Goal: Information Seeking & Learning: Learn about a topic

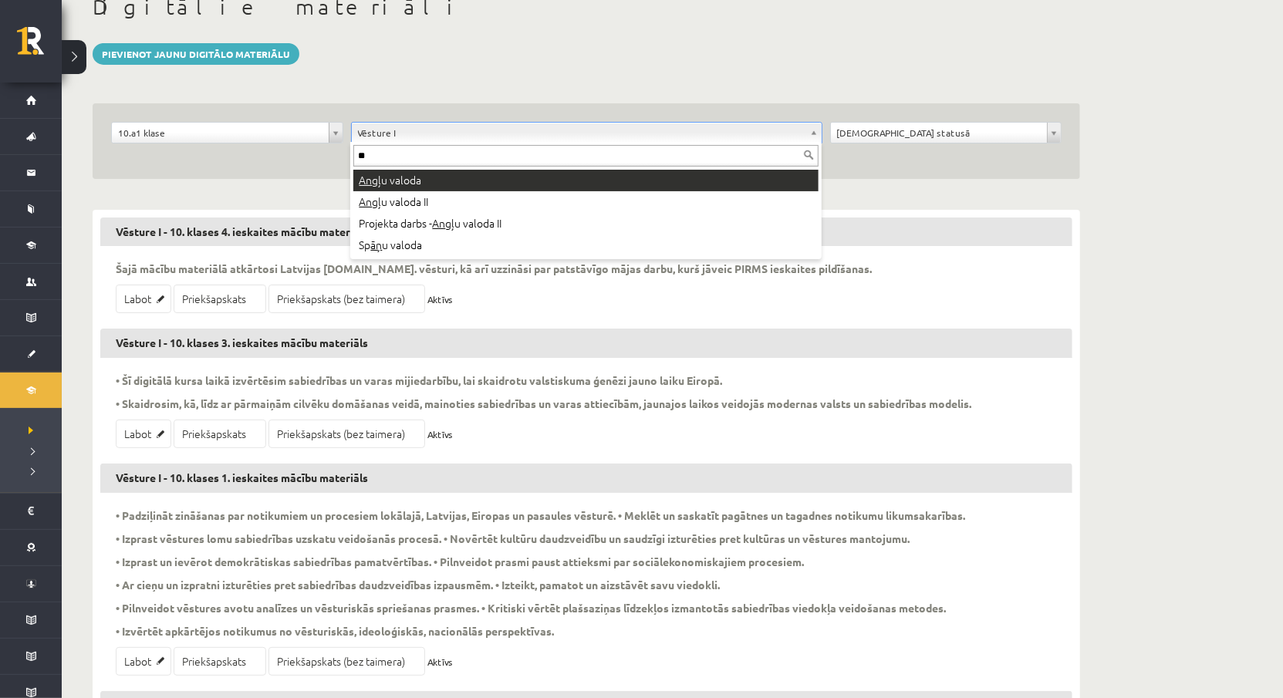
type input "**"
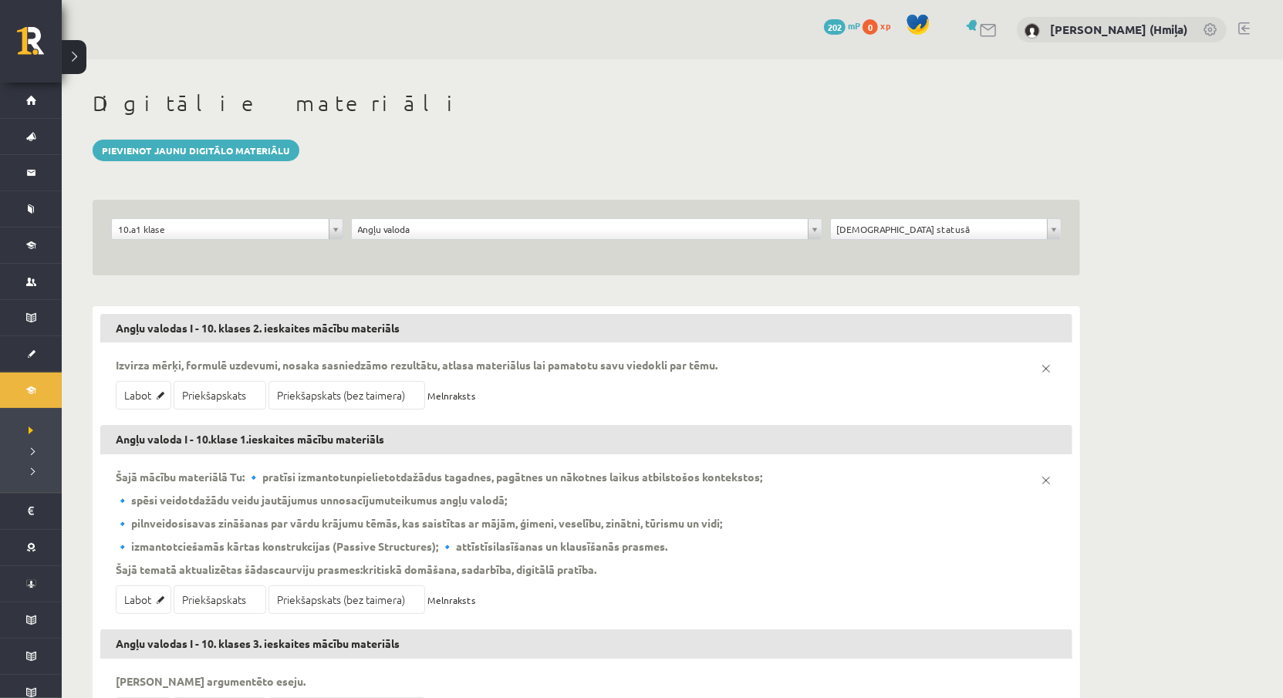
click at [279, 239] on div "**********" at bounding box center [227, 232] width 240 height 29
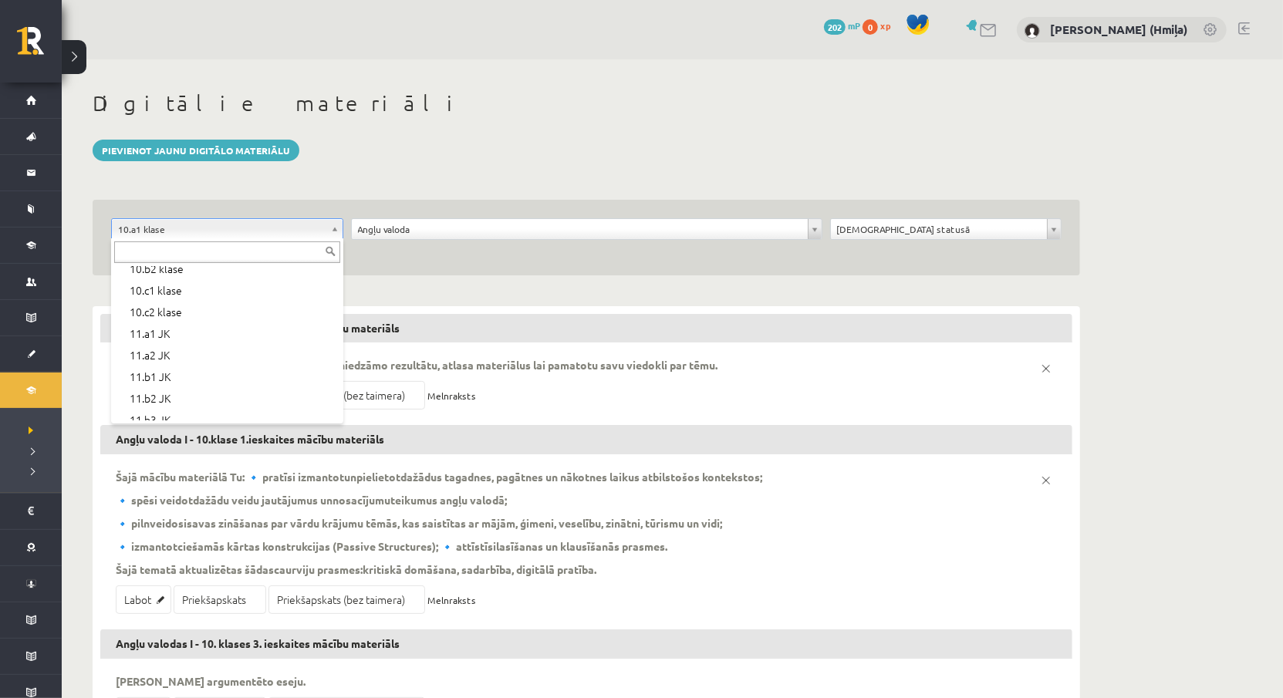
scroll to position [312, 0]
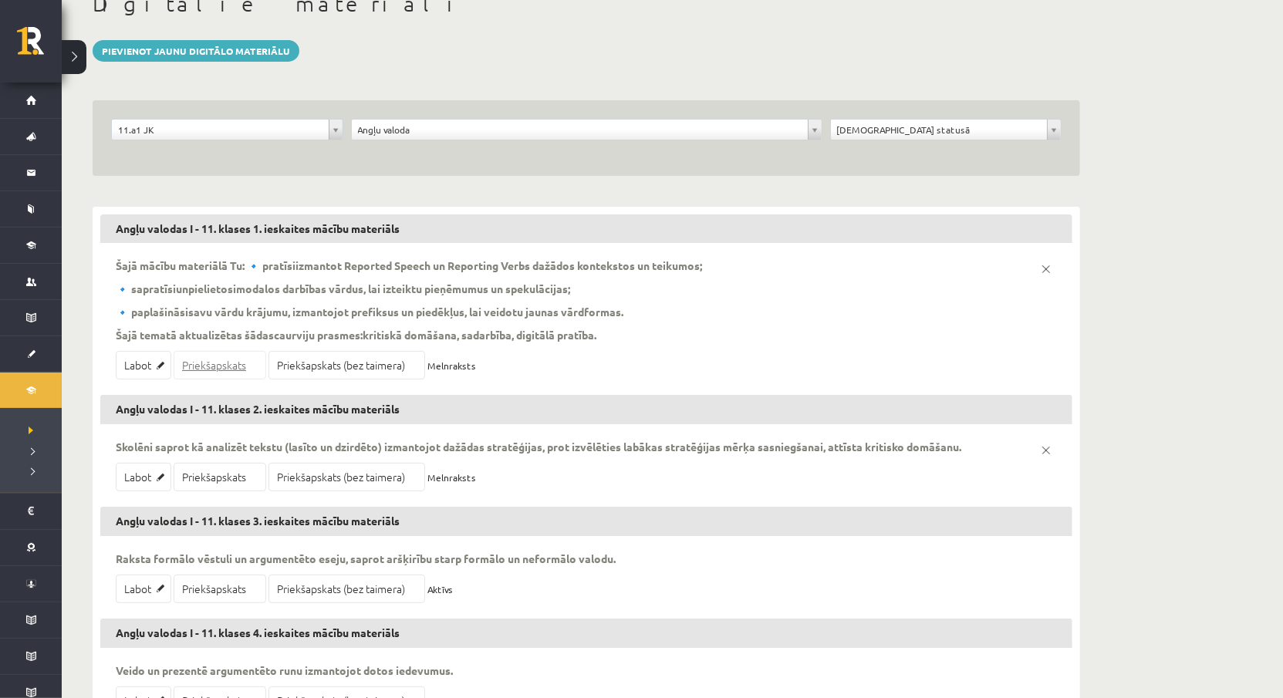
scroll to position [122, 0]
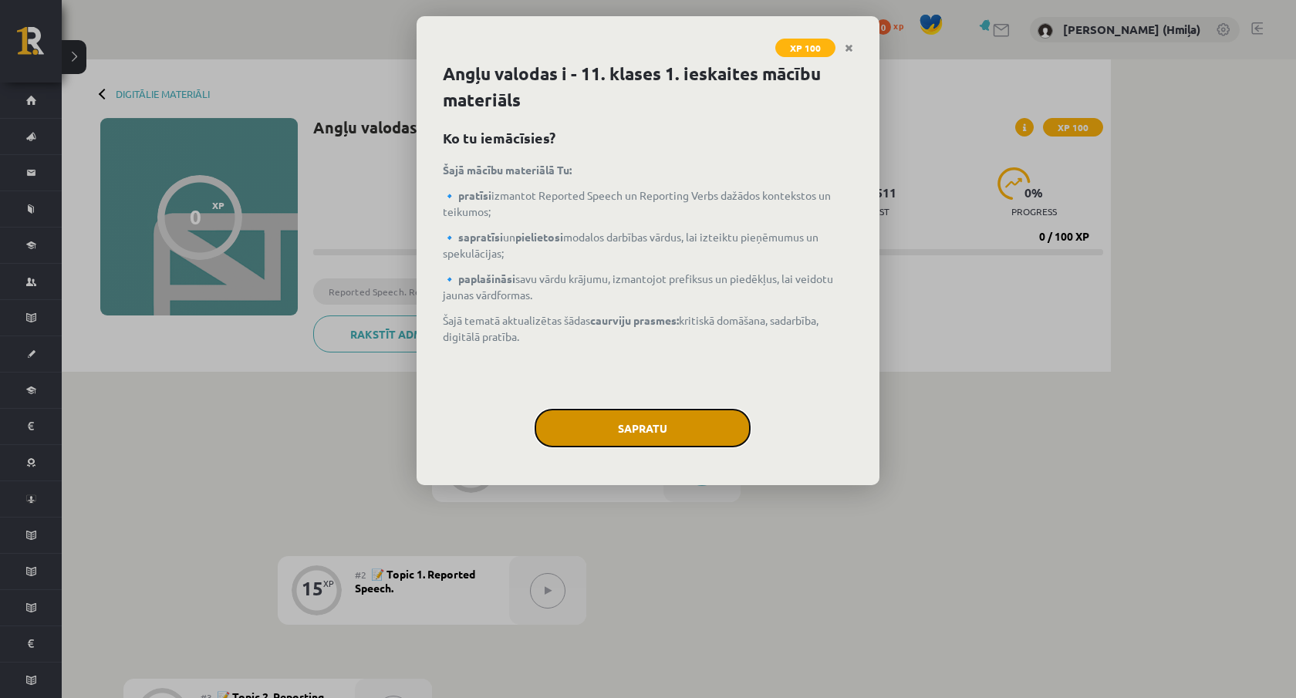
click at [681, 413] on button "Sapratu" at bounding box center [643, 428] width 216 height 39
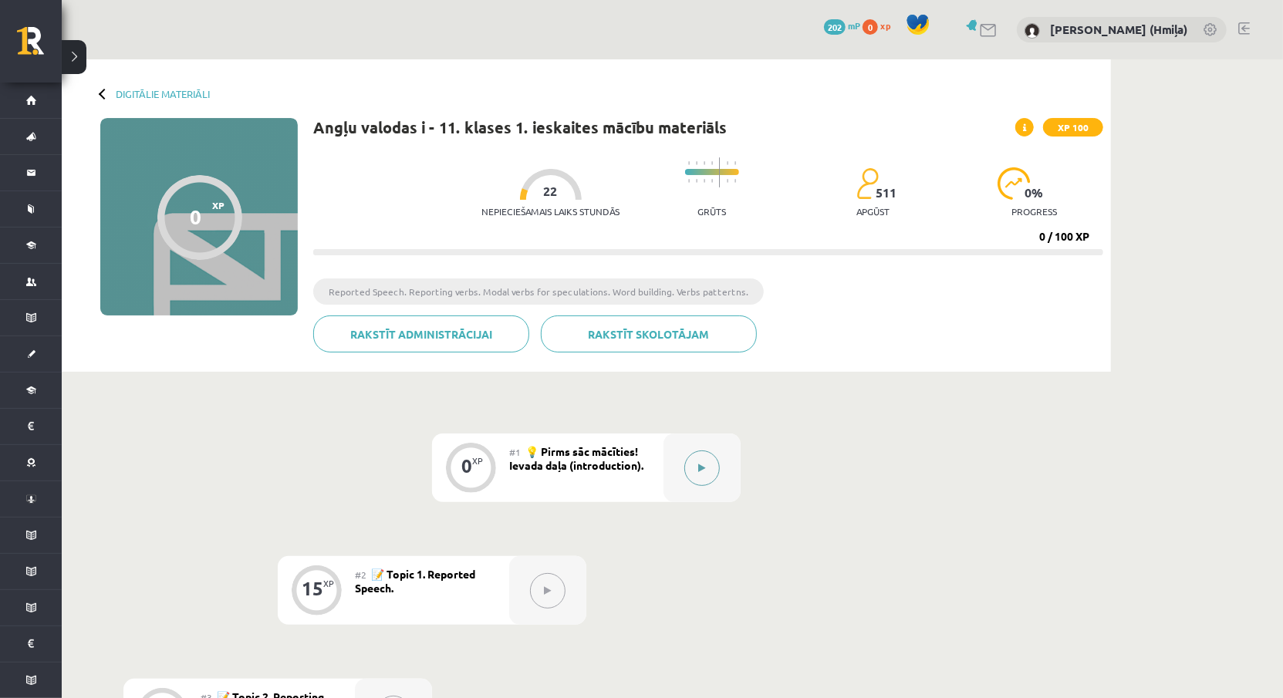
click at [700, 455] on button at bounding box center [701, 468] width 35 height 35
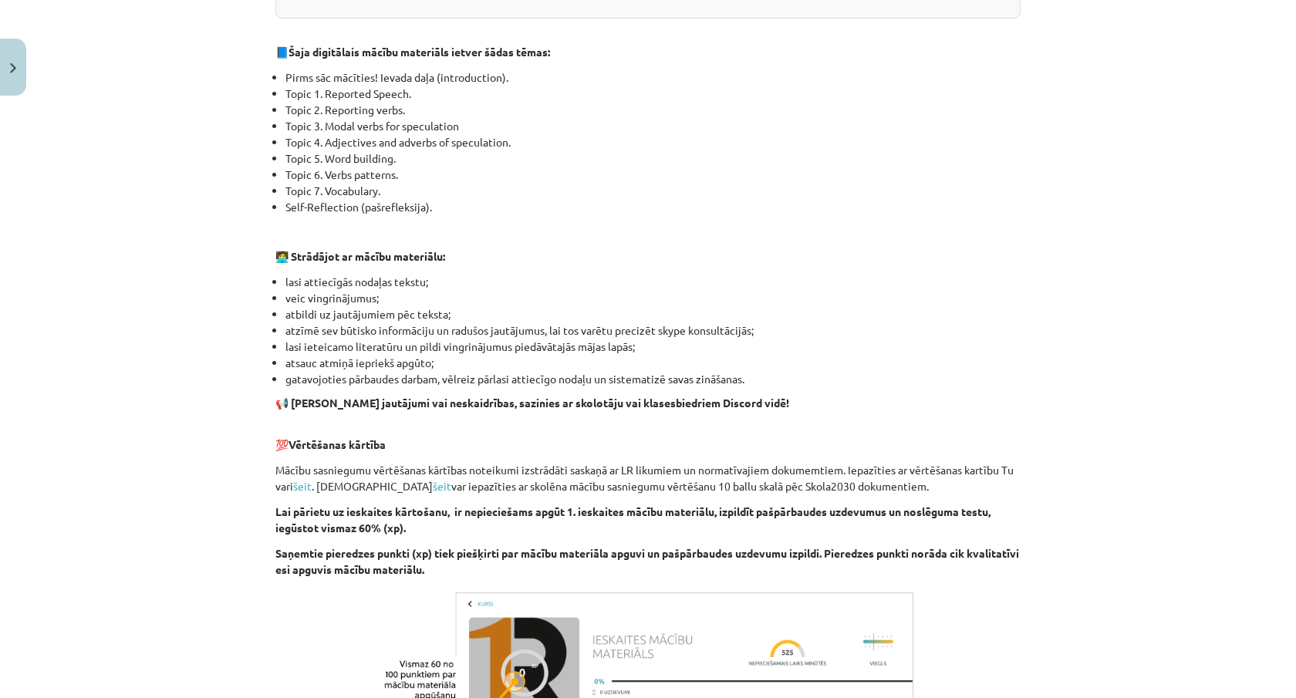
scroll to position [922, 0]
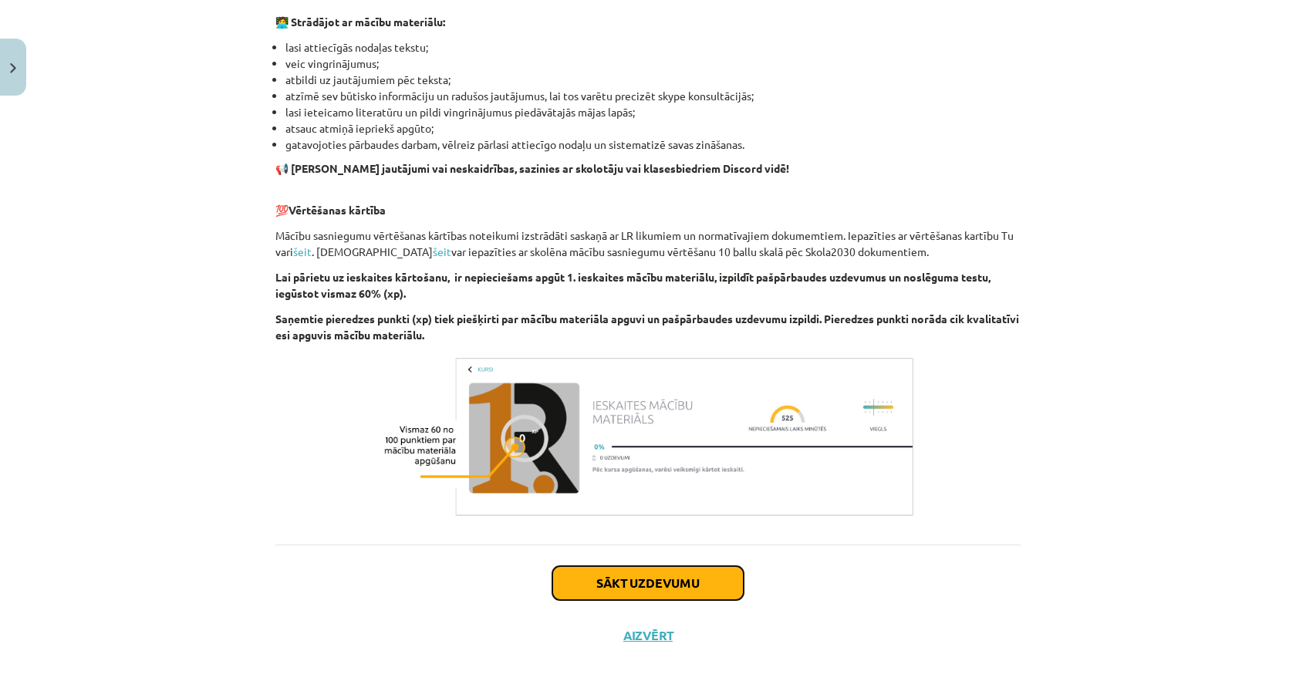
click at [674, 579] on button "Sākt uzdevumu" at bounding box center [647, 583] width 191 height 34
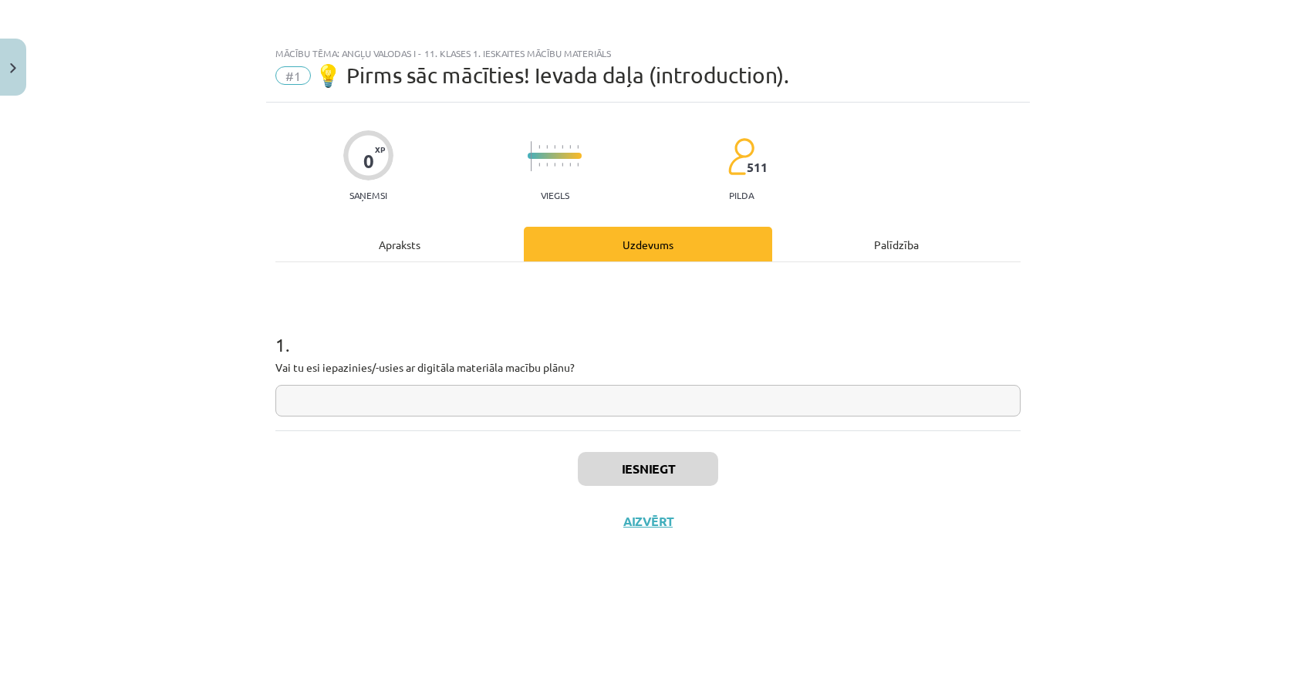
click at [710, 399] on input "text" at bounding box center [647, 401] width 745 height 32
type input "***"
click at [687, 482] on button "Iesniegt" at bounding box center [648, 469] width 140 height 34
click at [690, 520] on button "Nākamā nodarbība" at bounding box center [647, 531] width 151 height 35
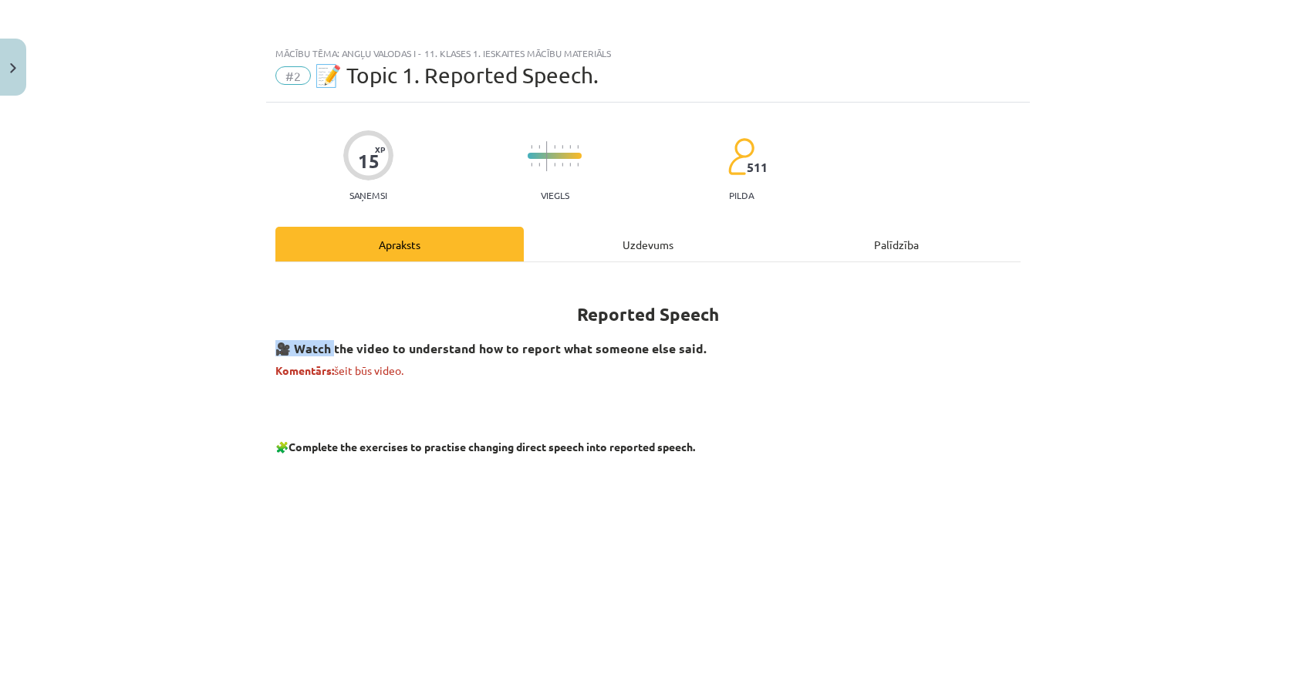
drag, startPoint x: 302, startPoint y: 348, endPoint x: 441, endPoint y: 373, distance: 140.3
click at [378, 334] on h3 "🎥 Watch the video to understand how to report what someone else said." at bounding box center [647, 343] width 745 height 29
drag, startPoint x: 461, startPoint y: 366, endPoint x: 454, endPoint y: 370, distance: 7.9
click at [454, 370] on p "Komentārs: šeit būs video." at bounding box center [647, 371] width 745 height 16
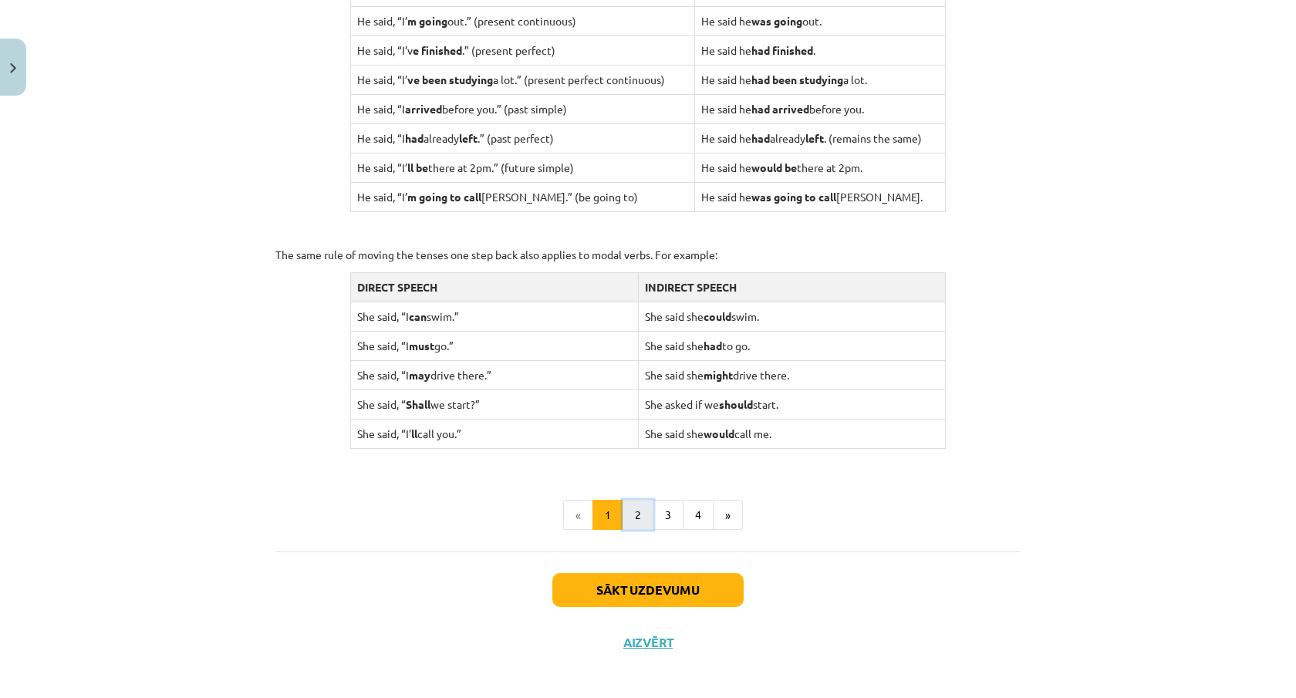
click at [625, 505] on button "2" at bounding box center [638, 515] width 31 height 31
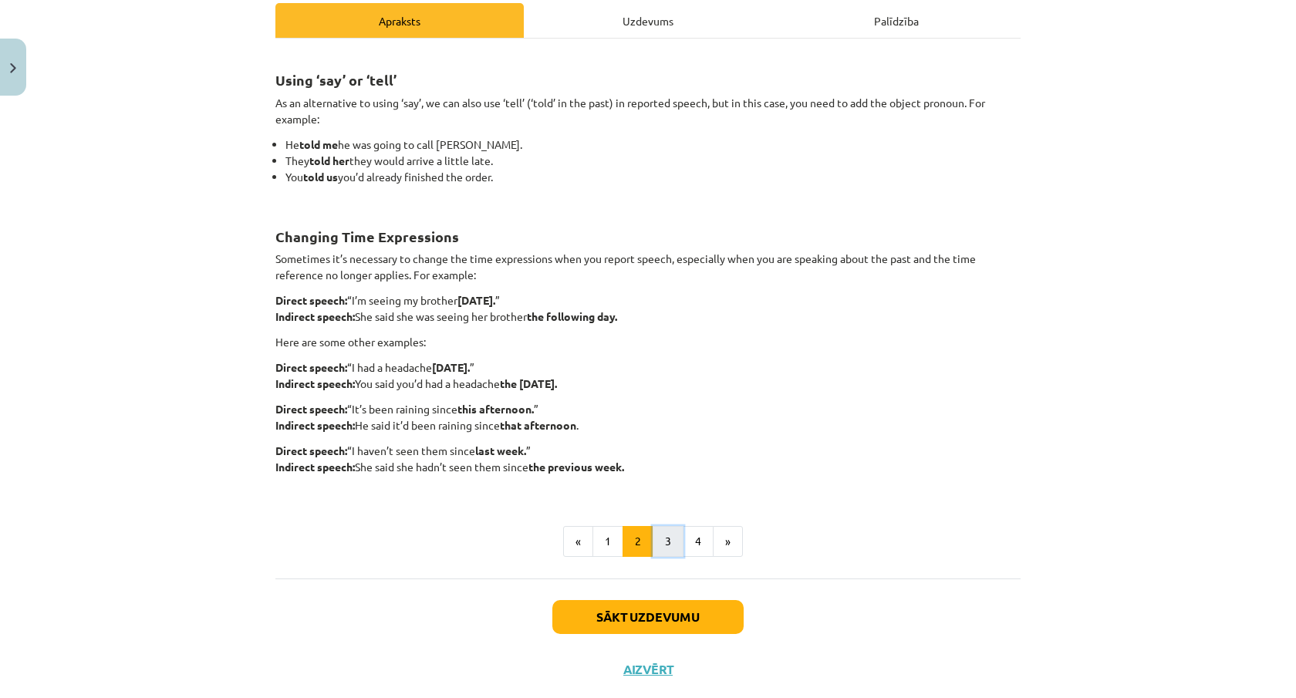
click at [662, 540] on button "3" at bounding box center [668, 541] width 31 height 31
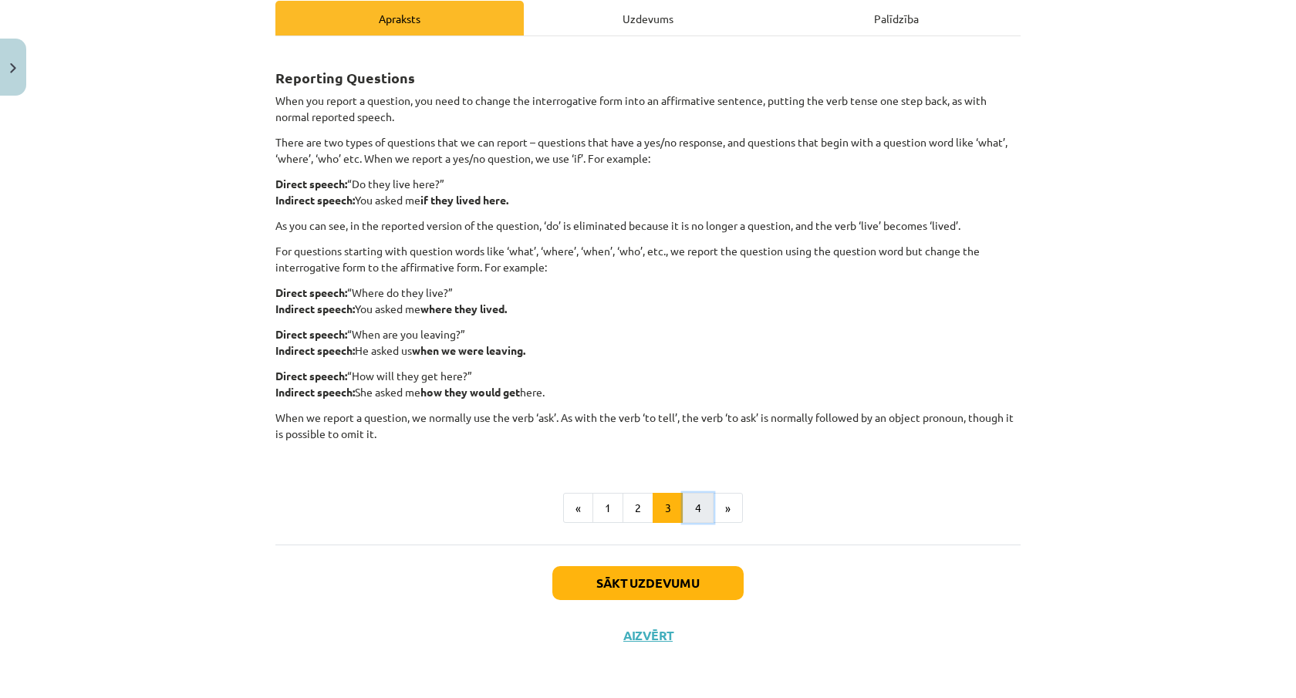
click at [697, 509] on button "4" at bounding box center [698, 508] width 31 height 31
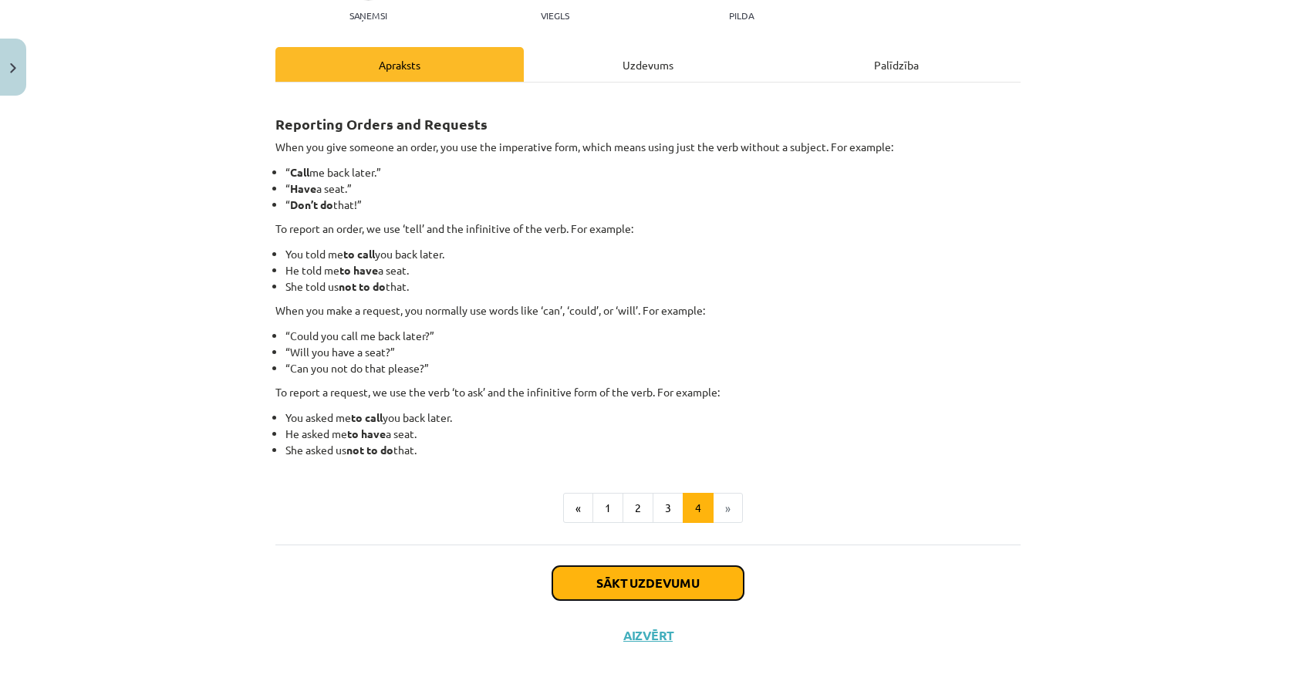
click at [702, 576] on button "Sākt uzdevumu" at bounding box center [647, 583] width 191 height 34
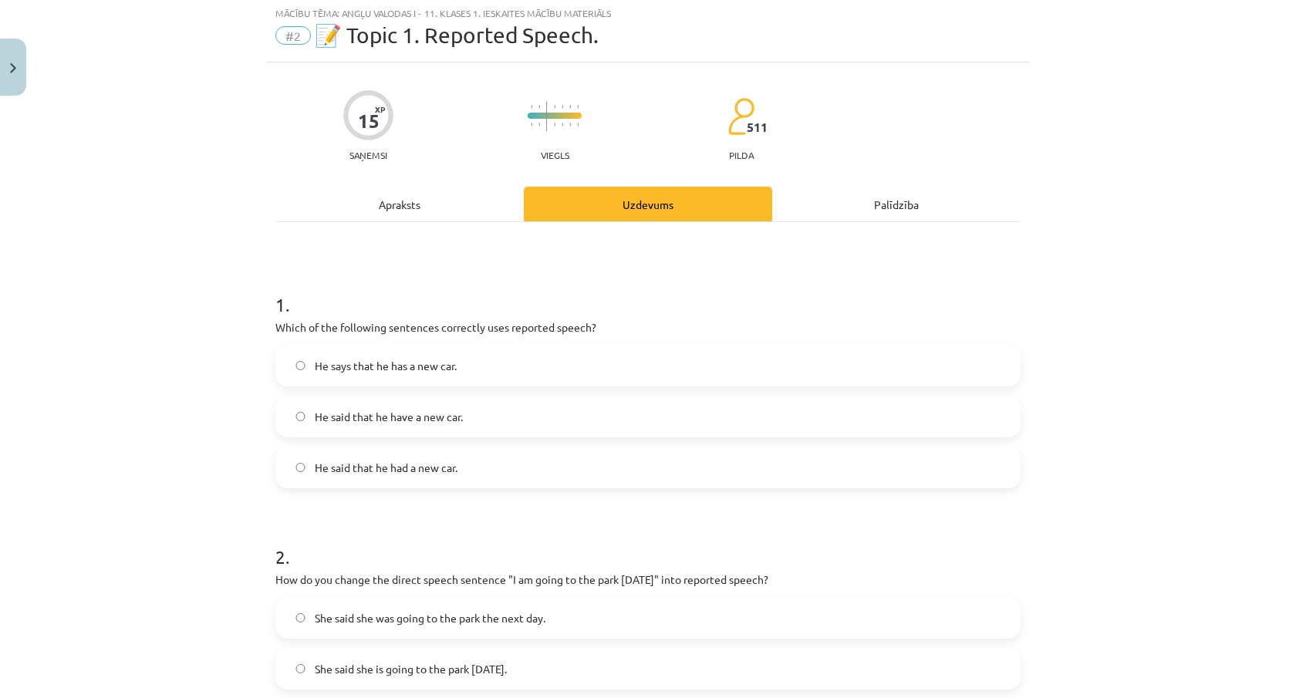
scroll to position [39, 0]
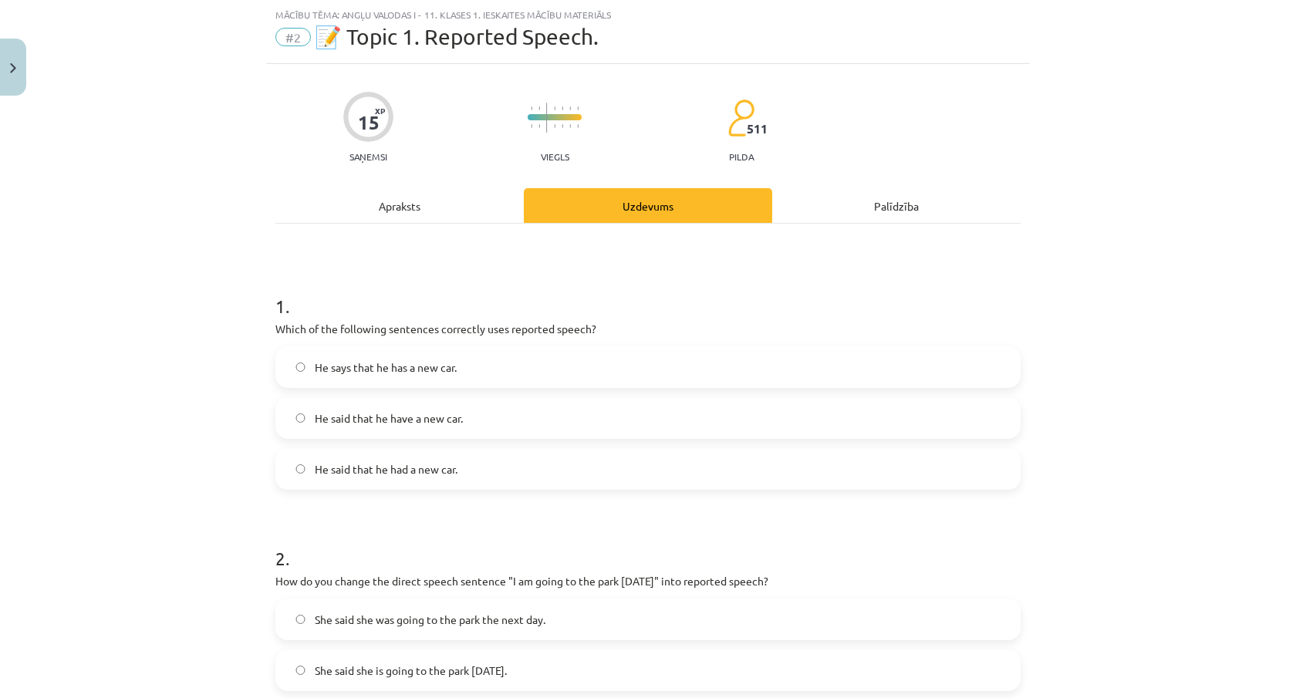
click at [683, 377] on label "He says that he has a new car." at bounding box center [648, 367] width 742 height 39
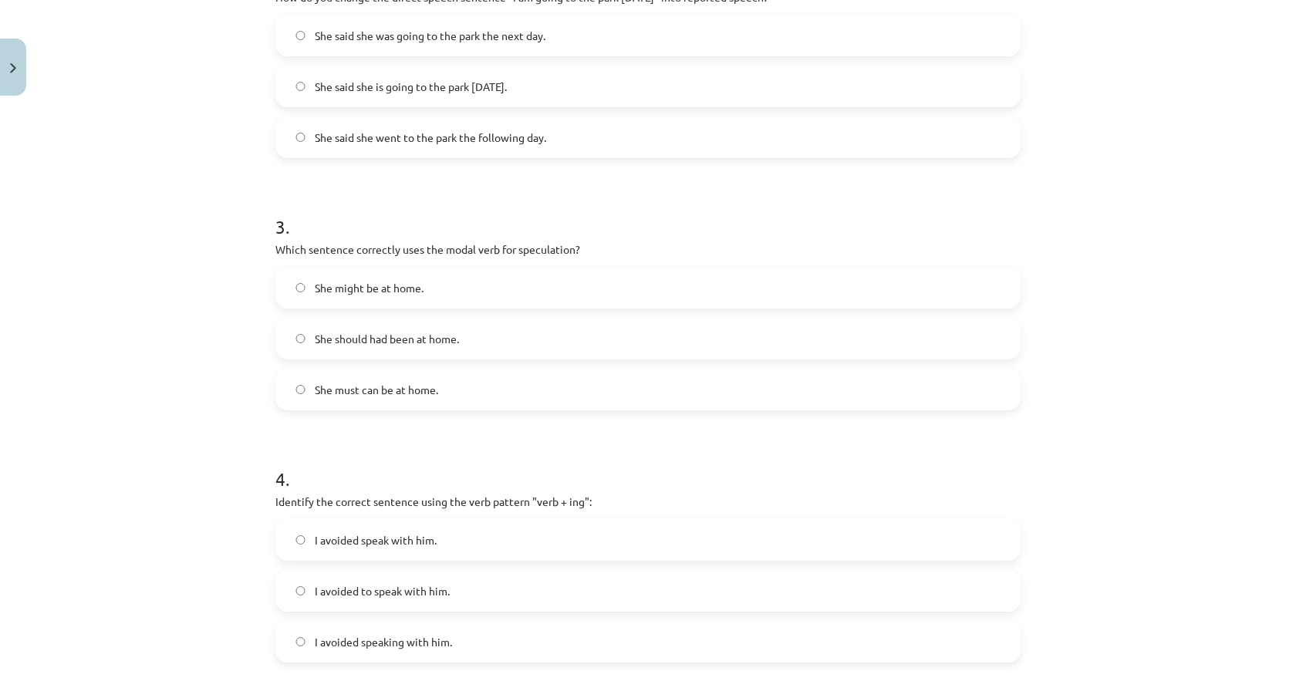
scroll to position [1016, 0]
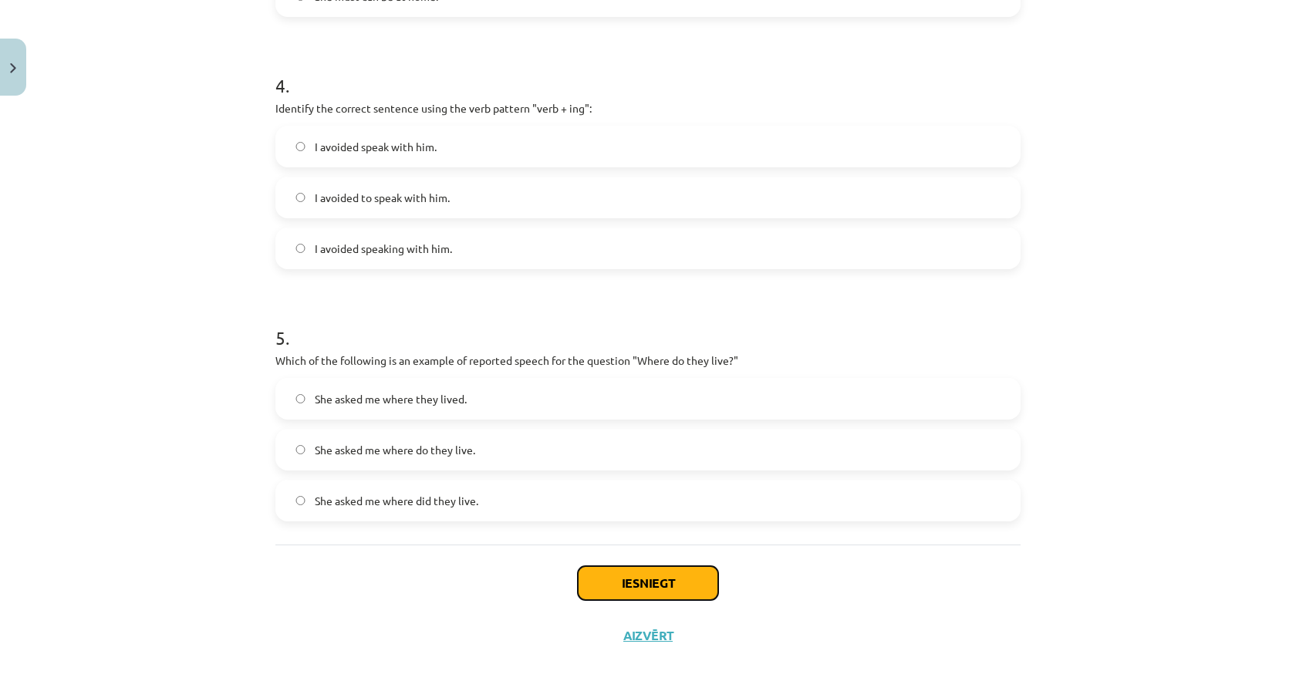
click at [680, 573] on button "Iesniegt" at bounding box center [648, 583] width 140 height 34
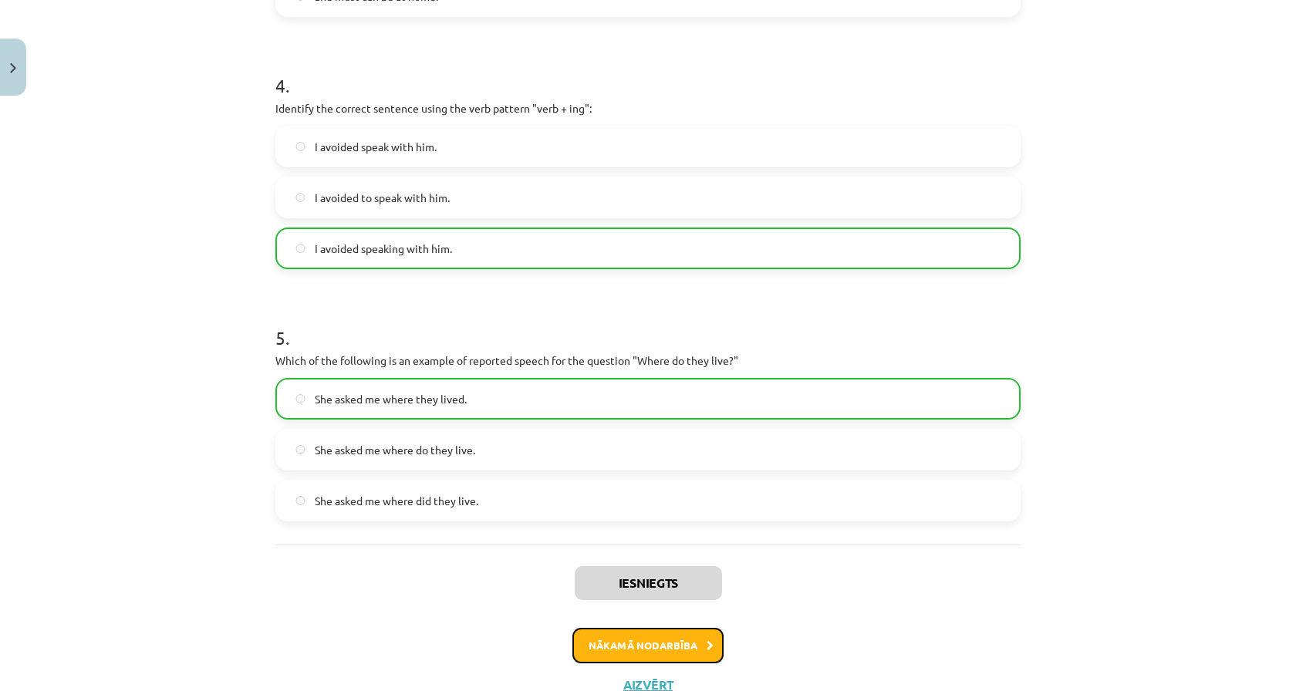
click at [679, 636] on button "Nākamā nodarbība" at bounding box center [647, 645] width 151 height 35
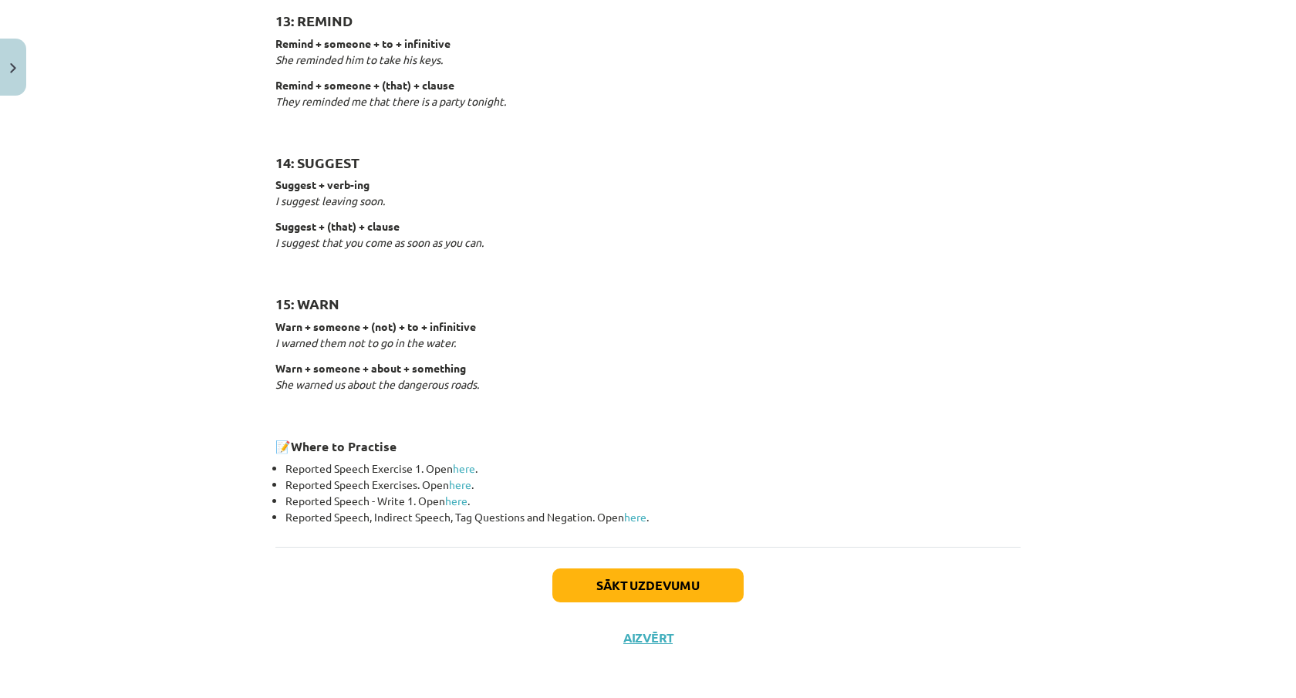
scroll to position [2225, 0]
click at [667, 590] on button "Sākt uzdevumu" at bounding box center [647, 584] width 191 height 34
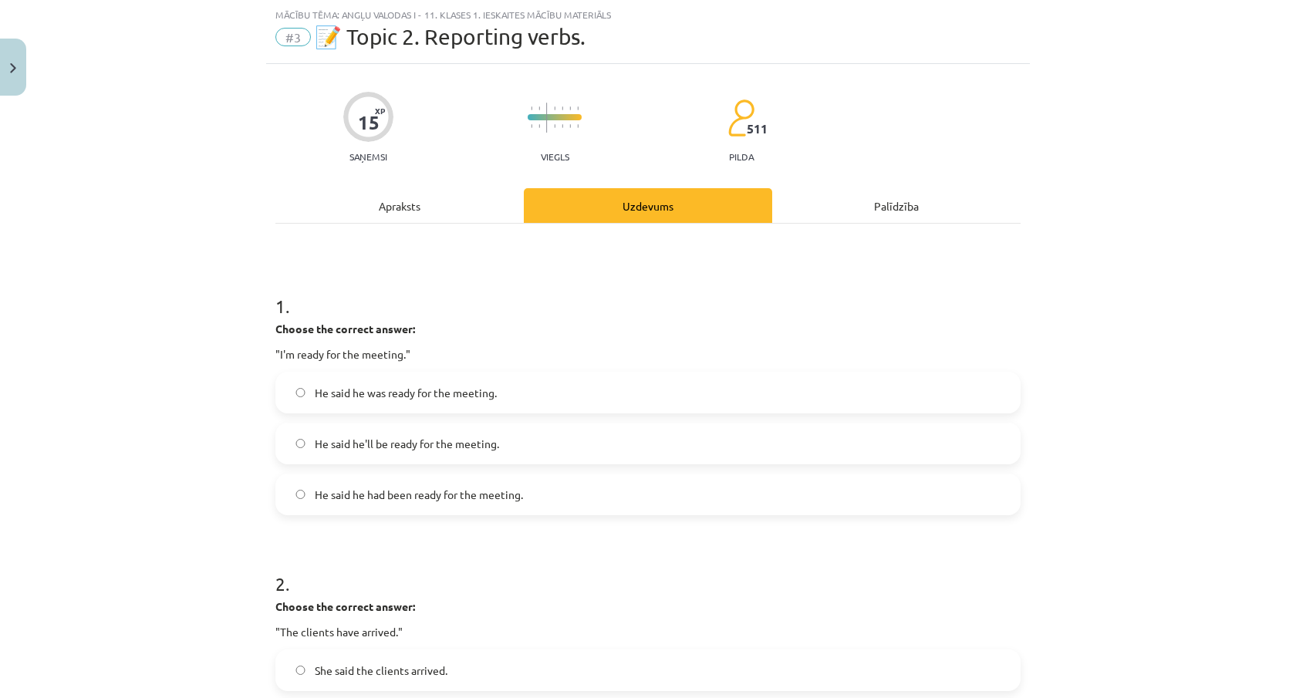
click at [677, 498] on label "He said he had been ready for the meeting." at bounding box center [648, 494] width 742 height 39
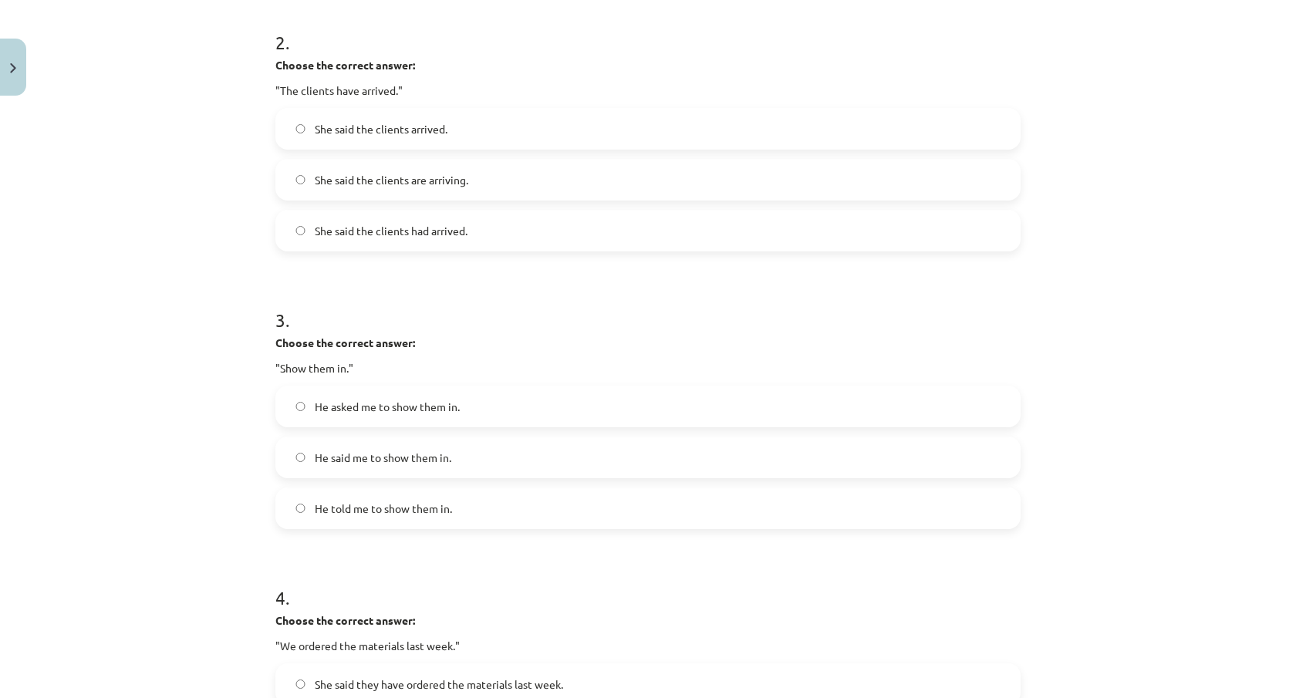
scroll to position [1143, 0]
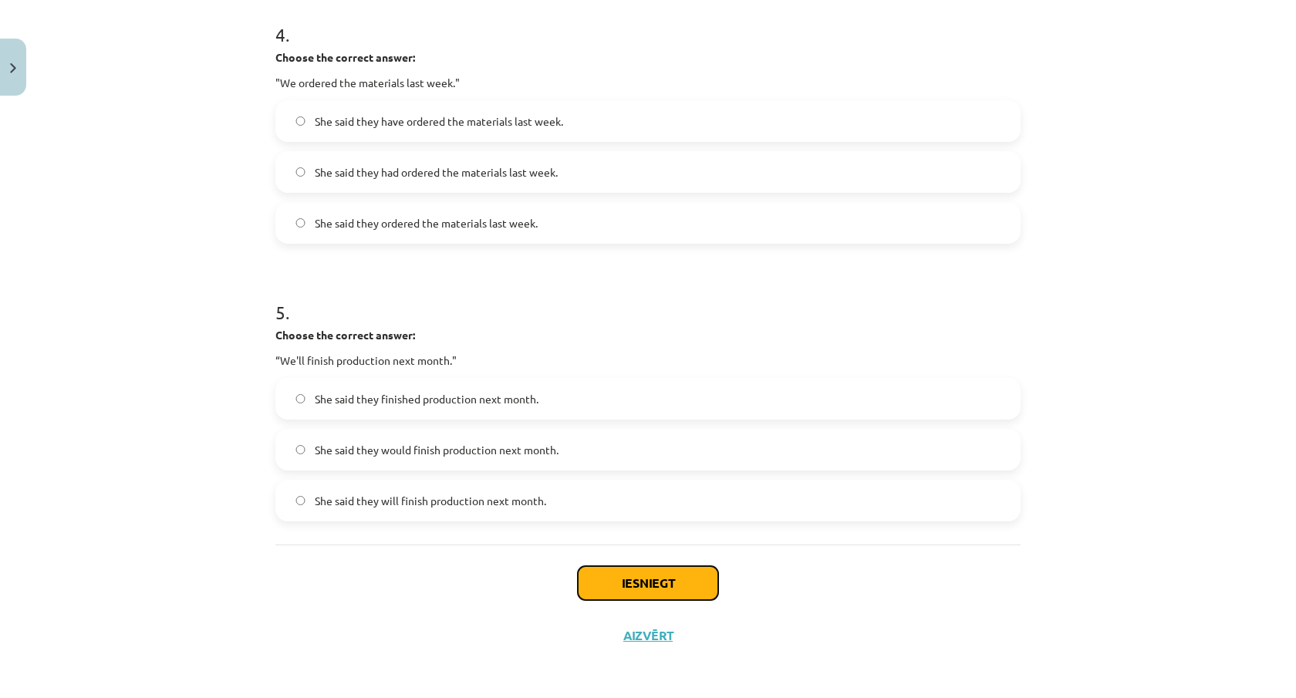
click at [690, 580] on button "Iesniegt" at bounding box center [648, 583] width 140 height 34
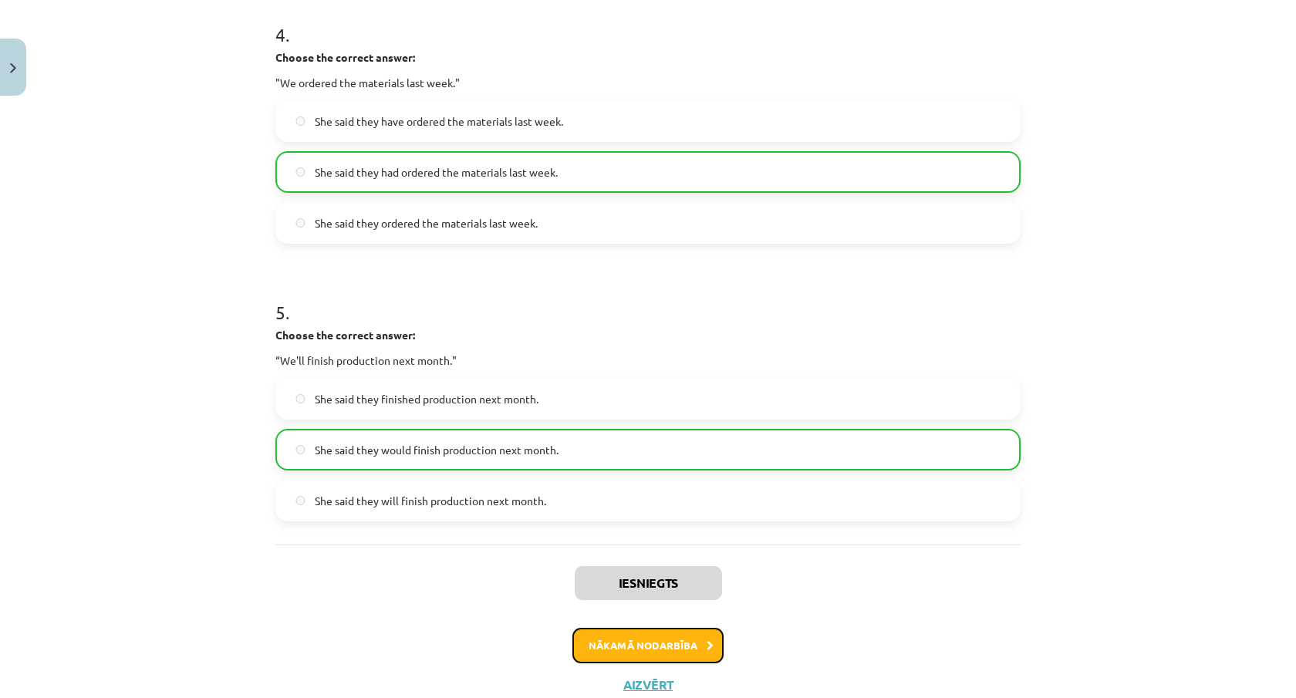
click at [689, 646] on button "Nākamā nodarbība" at bounding box center [647, 645] width 151 height 35
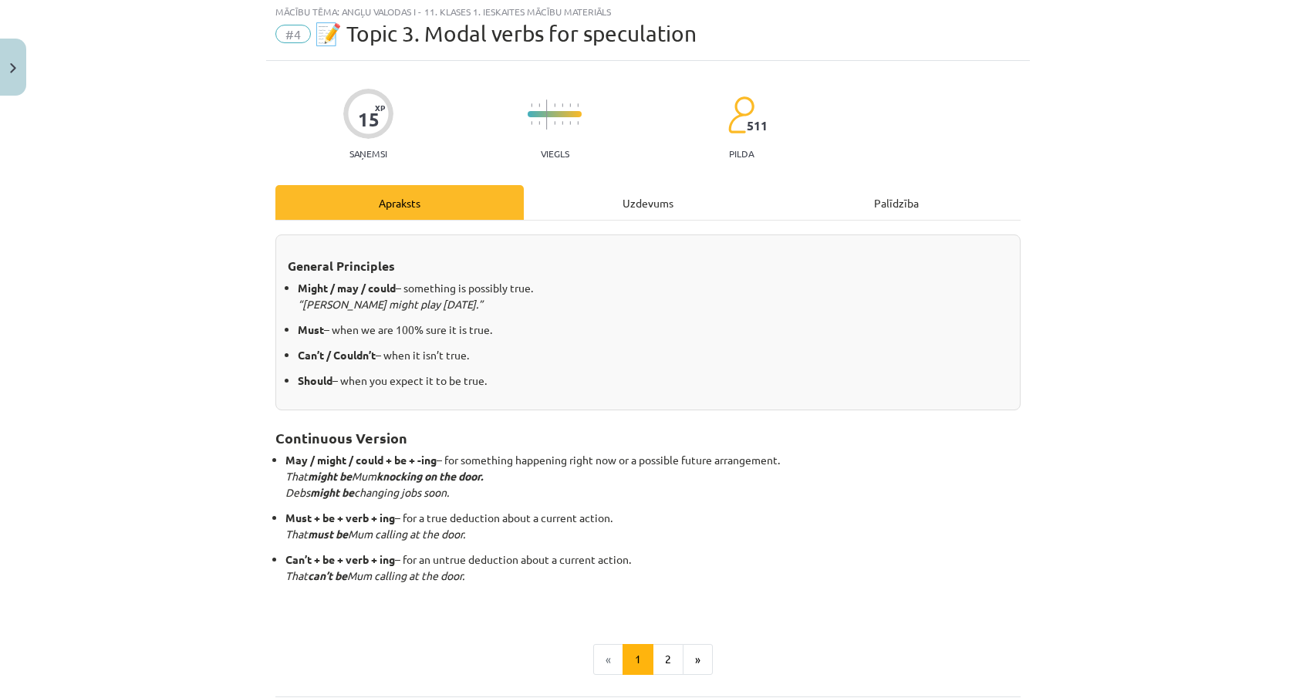
scroll to position [39, 0]
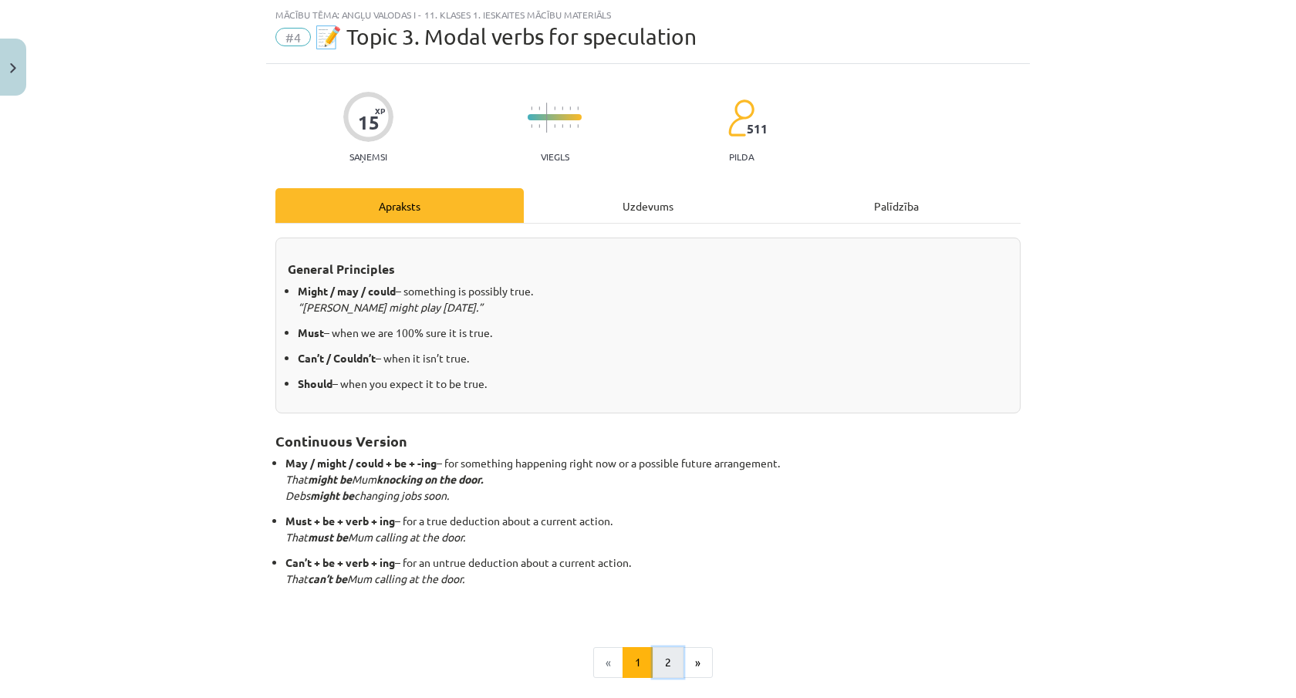
click at [670, 656] on button "2" at bounding box center [668, 662] width 31 height 31
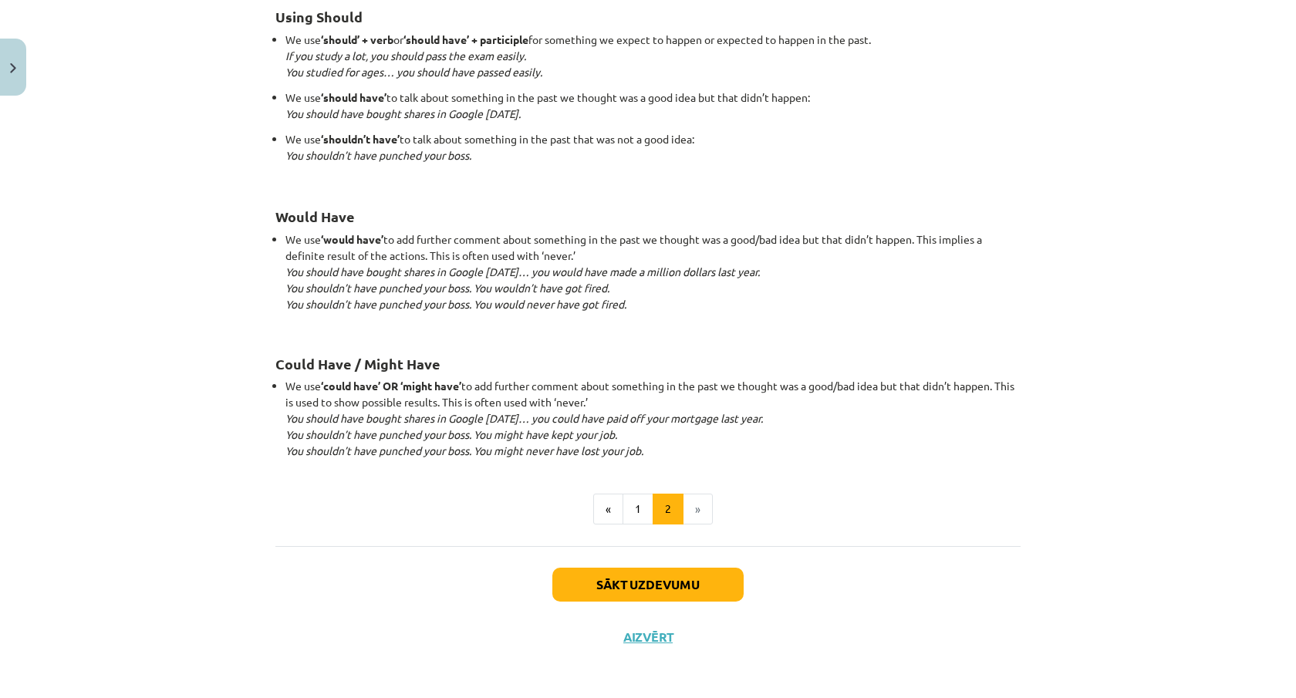
click at [670, 602] on div "Sākt uzdevumu Aizvērt" at bounding box center [647, 600] width 745 height 108
click at [688, 581] on button "Sākt uzdevumu" at bounding box center [647, 585] width 191 height 34
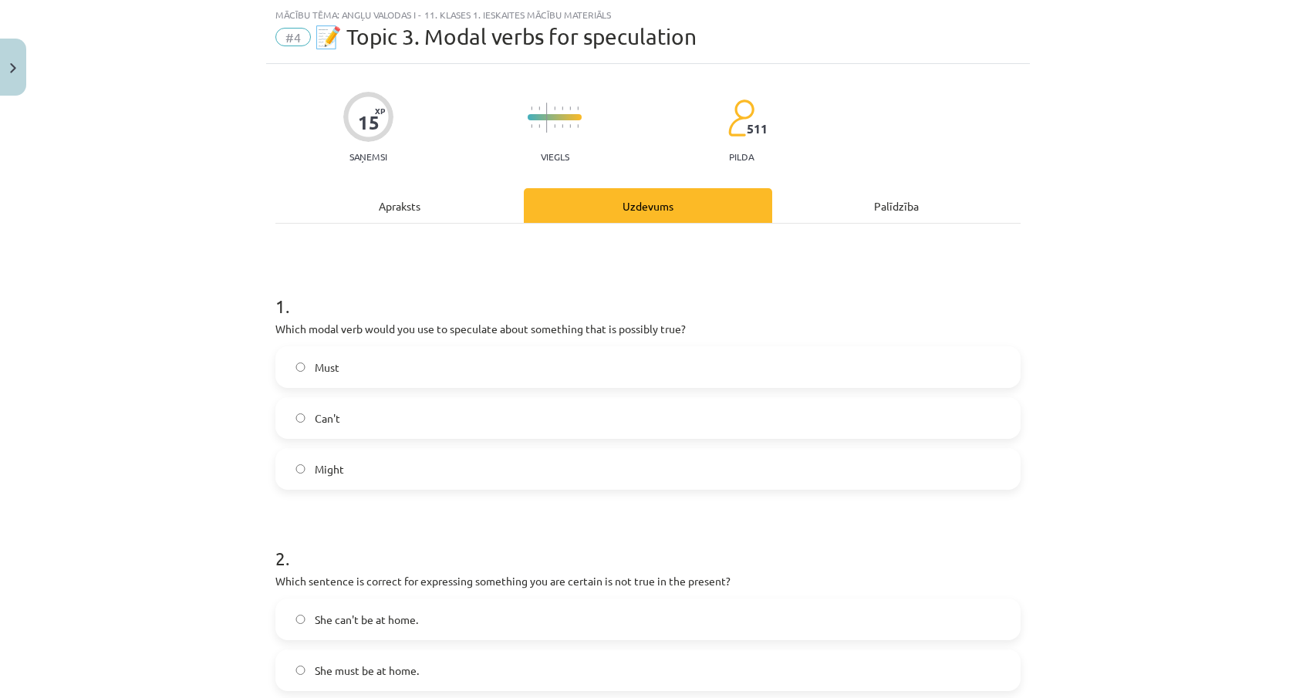
click at [657, 416] on label "Can't" at bounding box center [648, 418] width 742 height 39
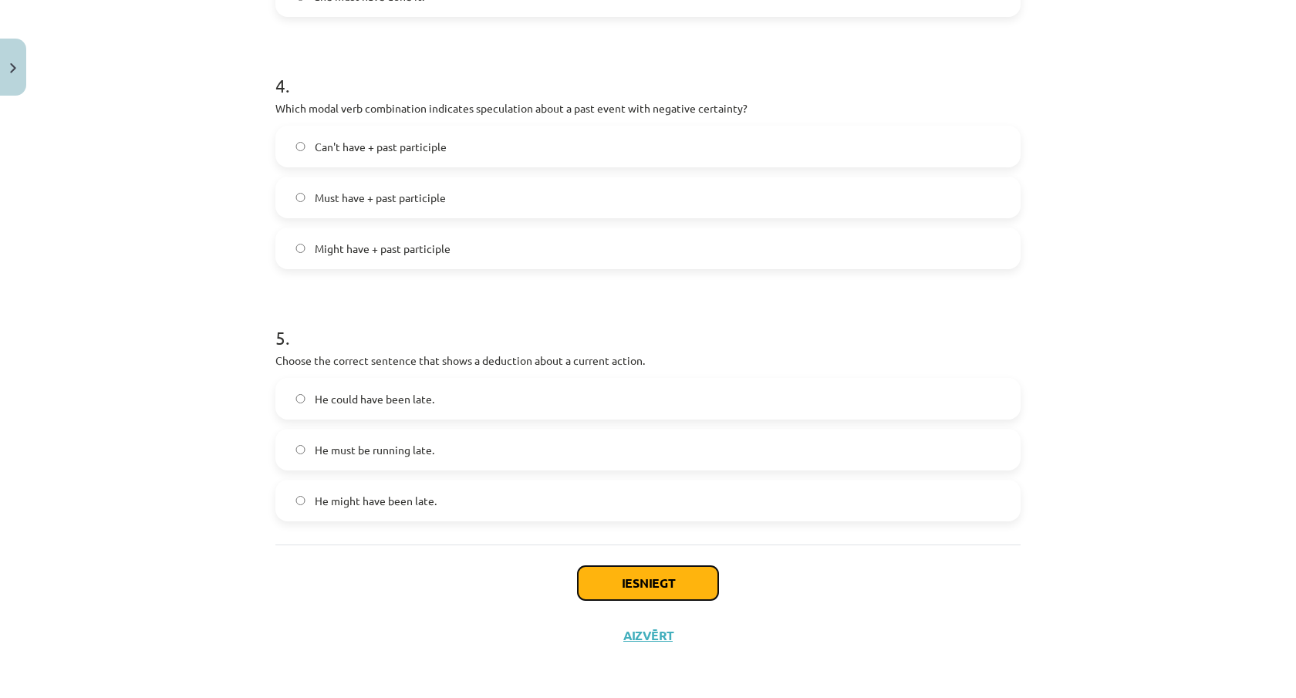
click at [663, 576] on button "Iesniegt" at bounding box center [648, 583] width 140 height 34
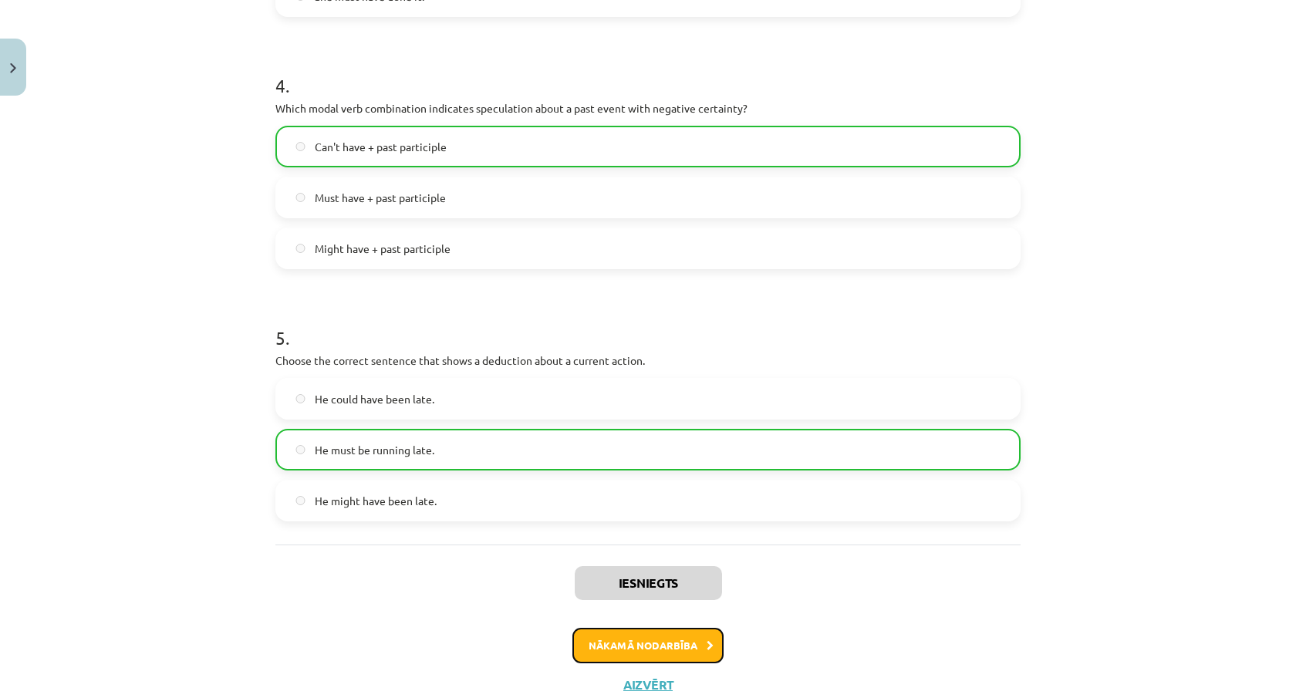
click at [667, 641] on button "Nākamā nodarbība" at bounding box center [647, 645] width 151 height 35
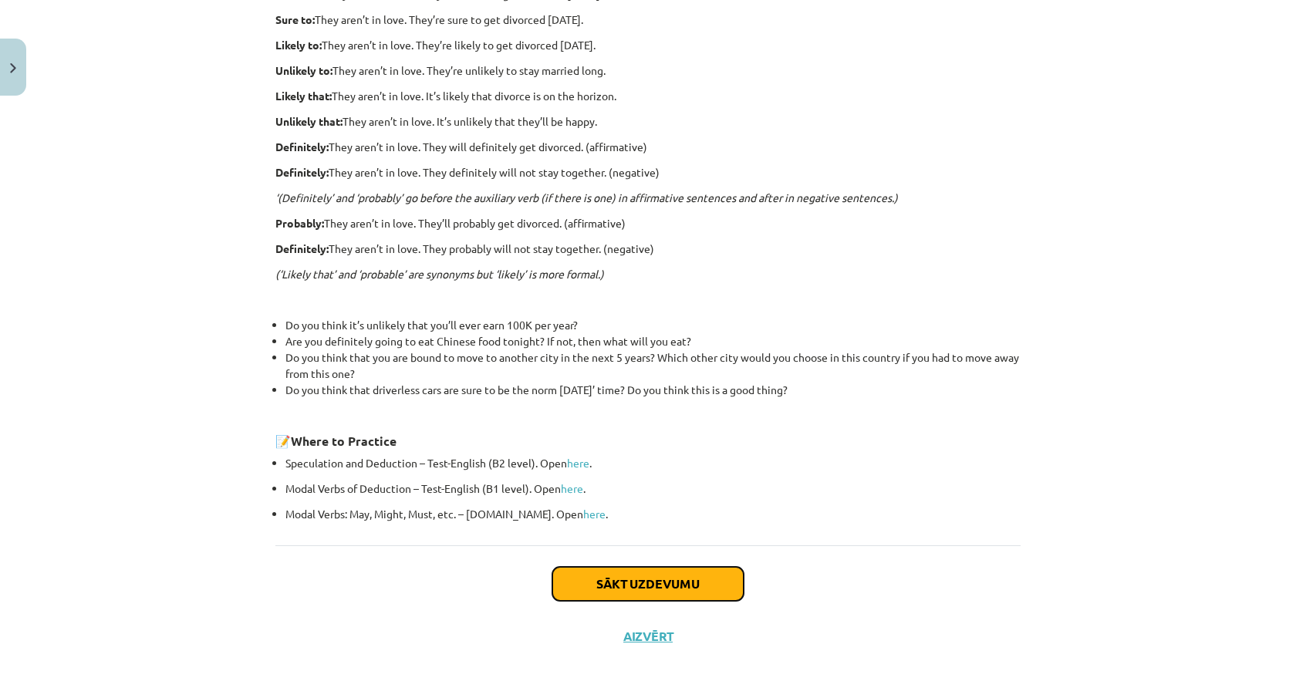
click at [676, 576] on button "Sākt uzdevumu" at bounding box center [647, 584] width 191 height 34
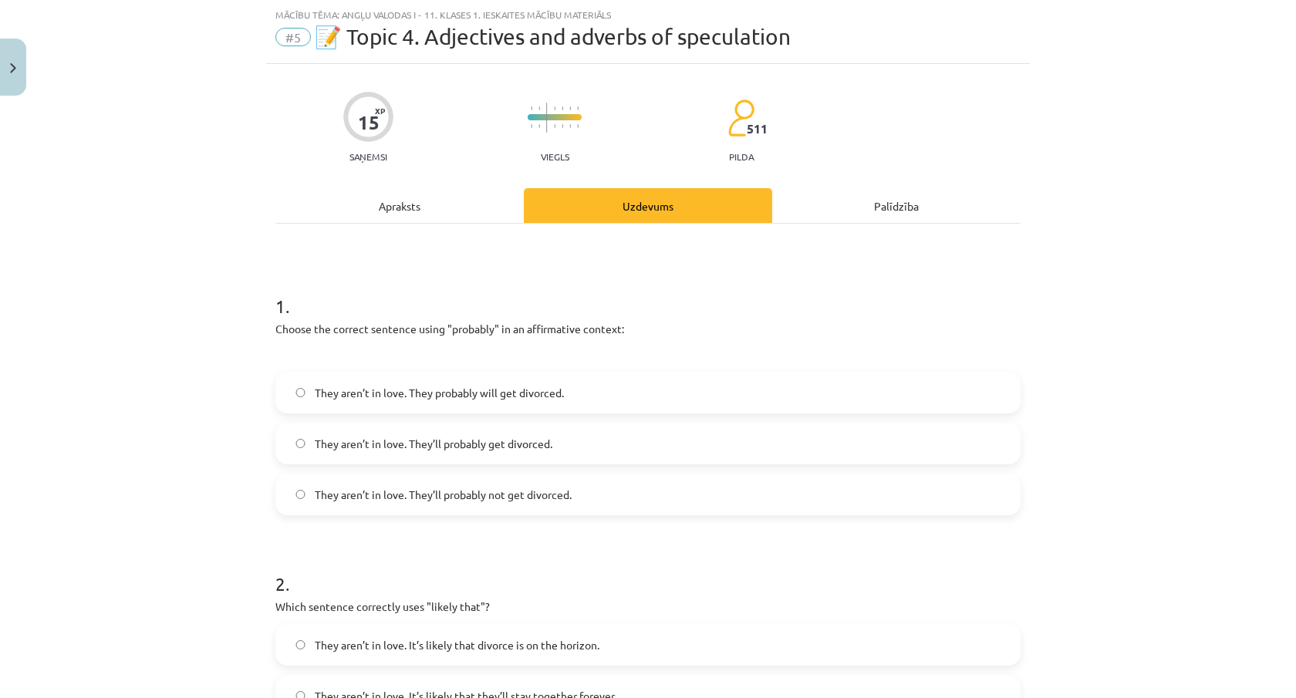
click at [635, 456] on label "They aren’t in love. They’ll probably get divorced." at bounding box center [648, 443] width 742 height 39
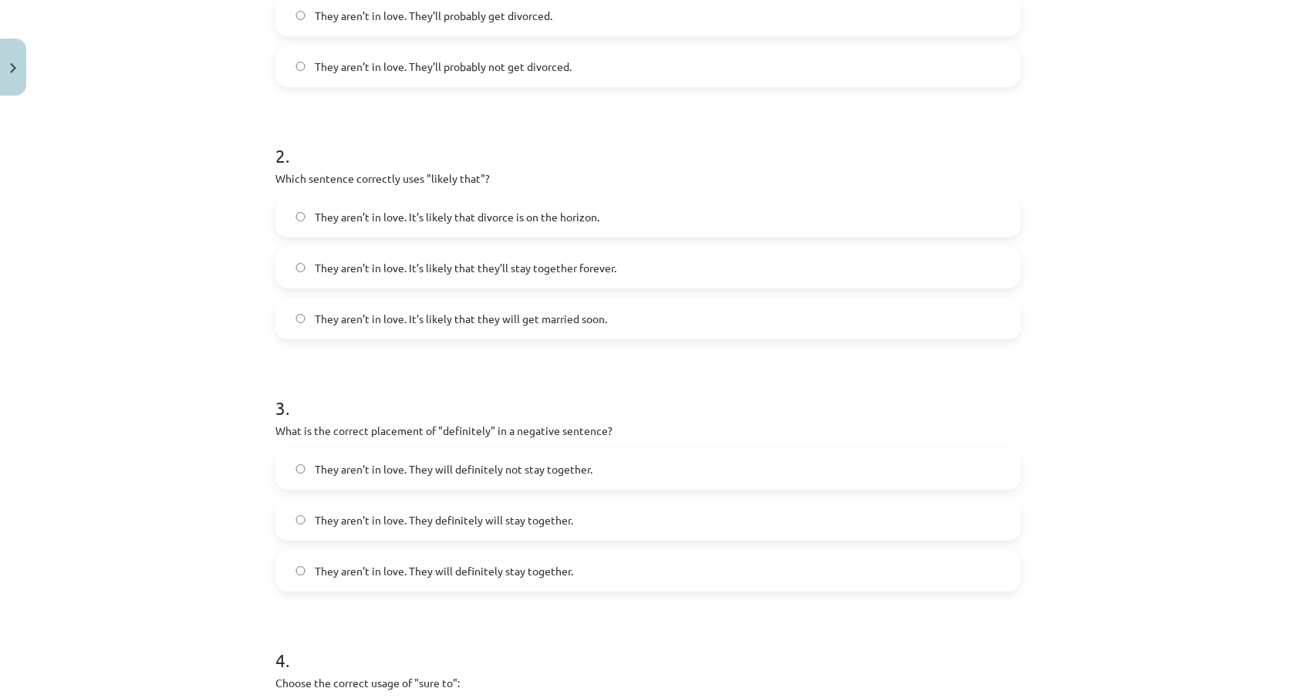
scroll to position [1042, 0]
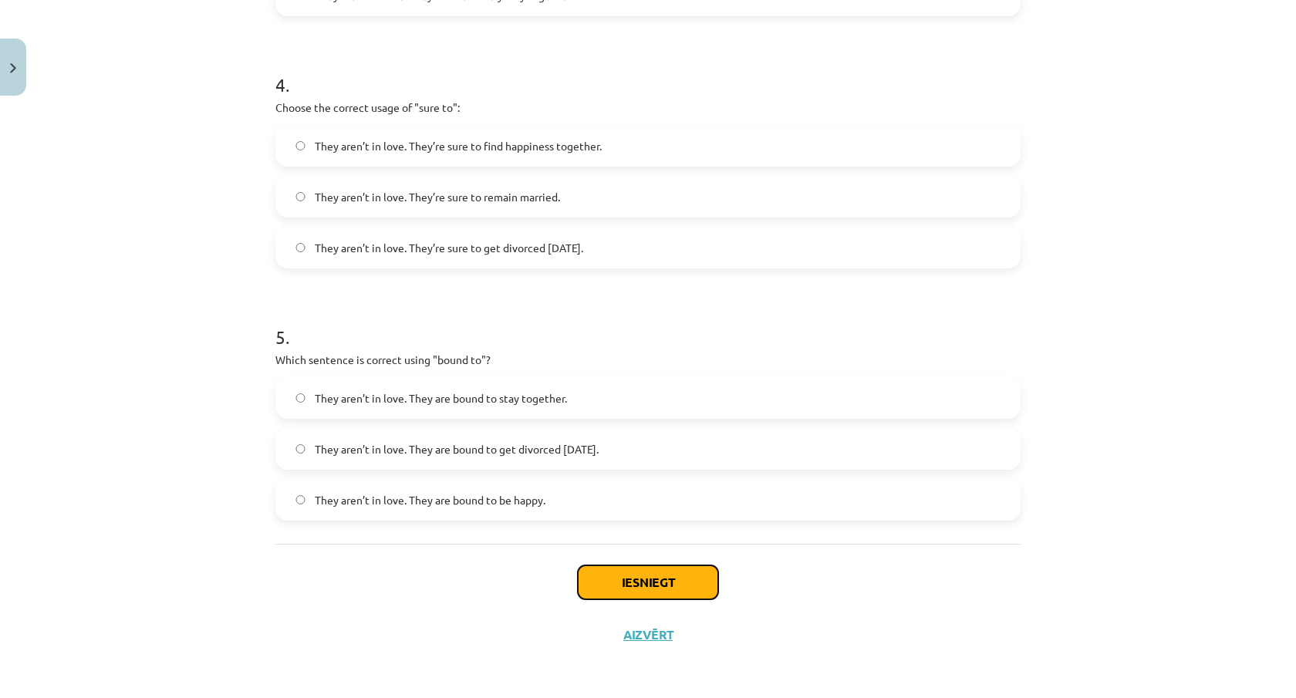
click at [663, 572] on button "Iesniegt" at bounding box center [648, 582] width 140 height 34
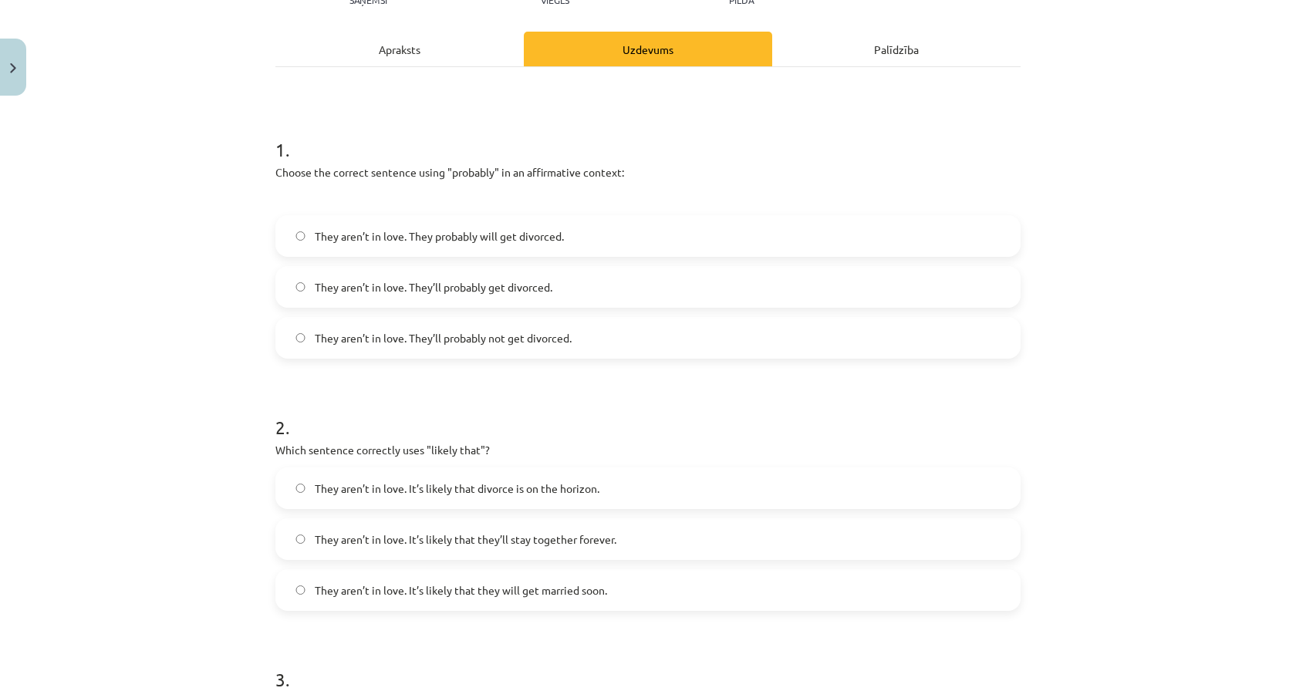
scroll to position [0, 0]
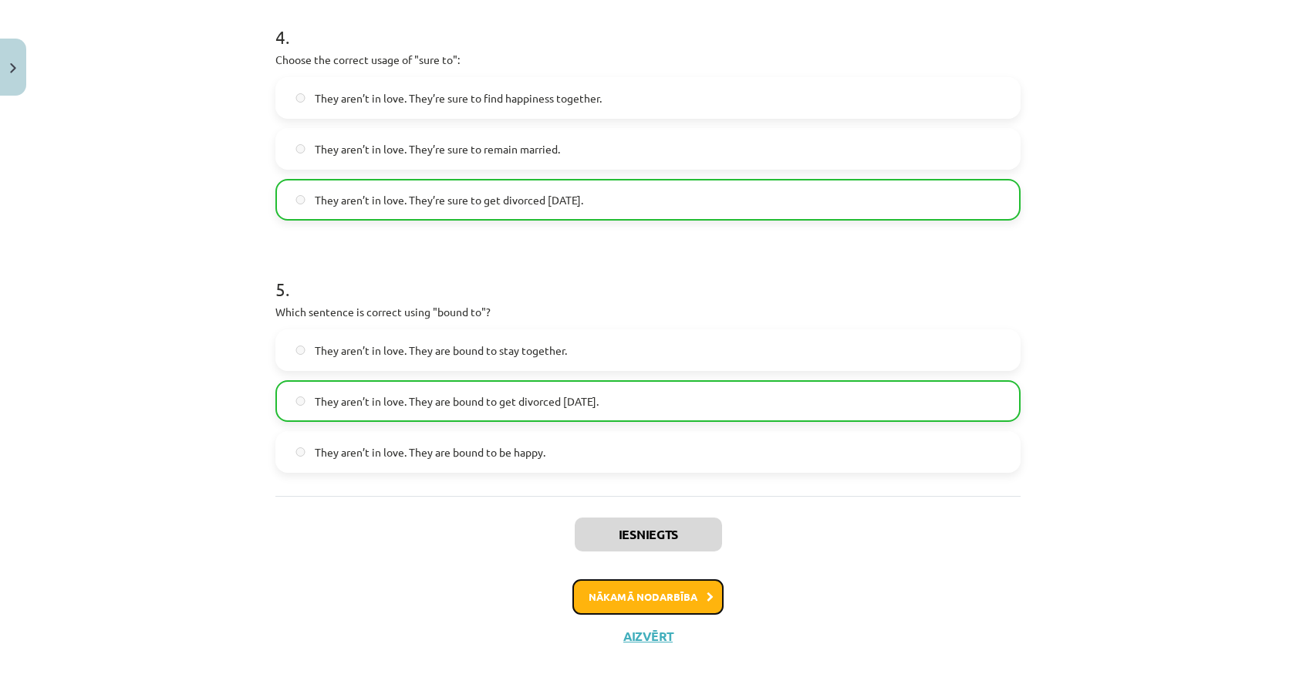
click at [668, 593] on button "Nākamā nodarbība" at bounding box center [647, 596] width 151 height 35
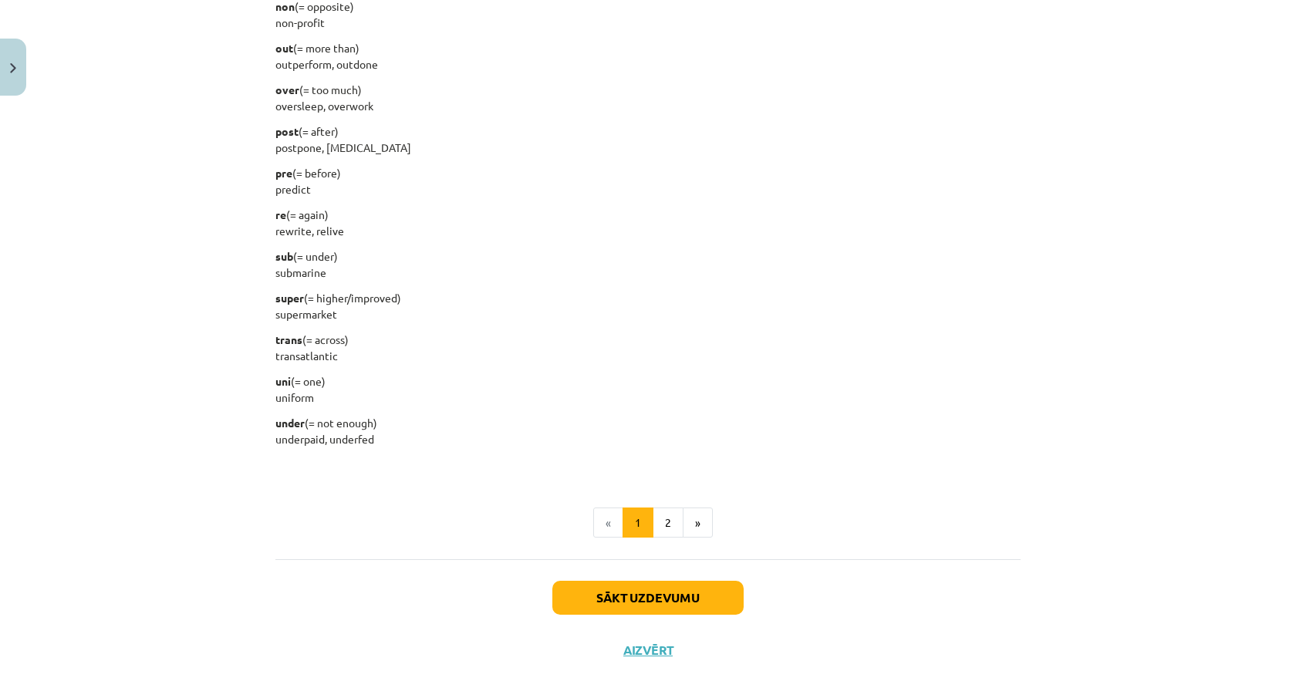
scroll to position [1521, 0]
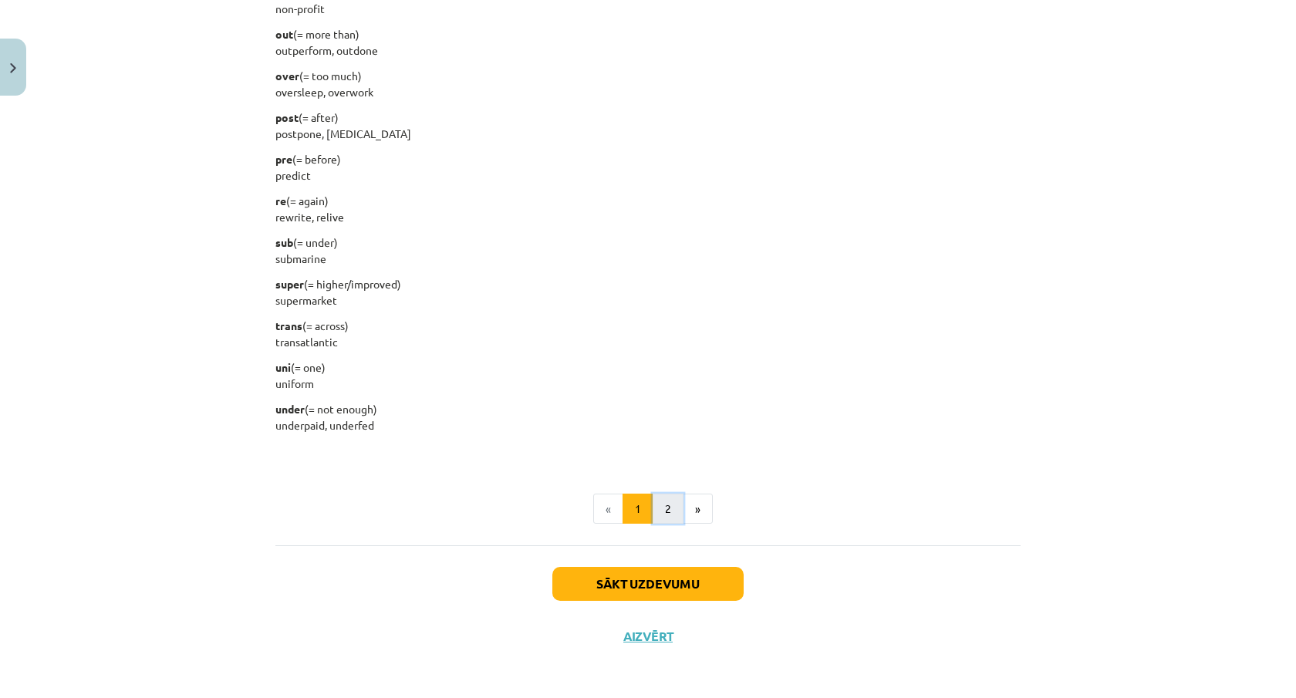
click at [674, 503] on button "2" at bounding box center [668, 509] width 31 height 31
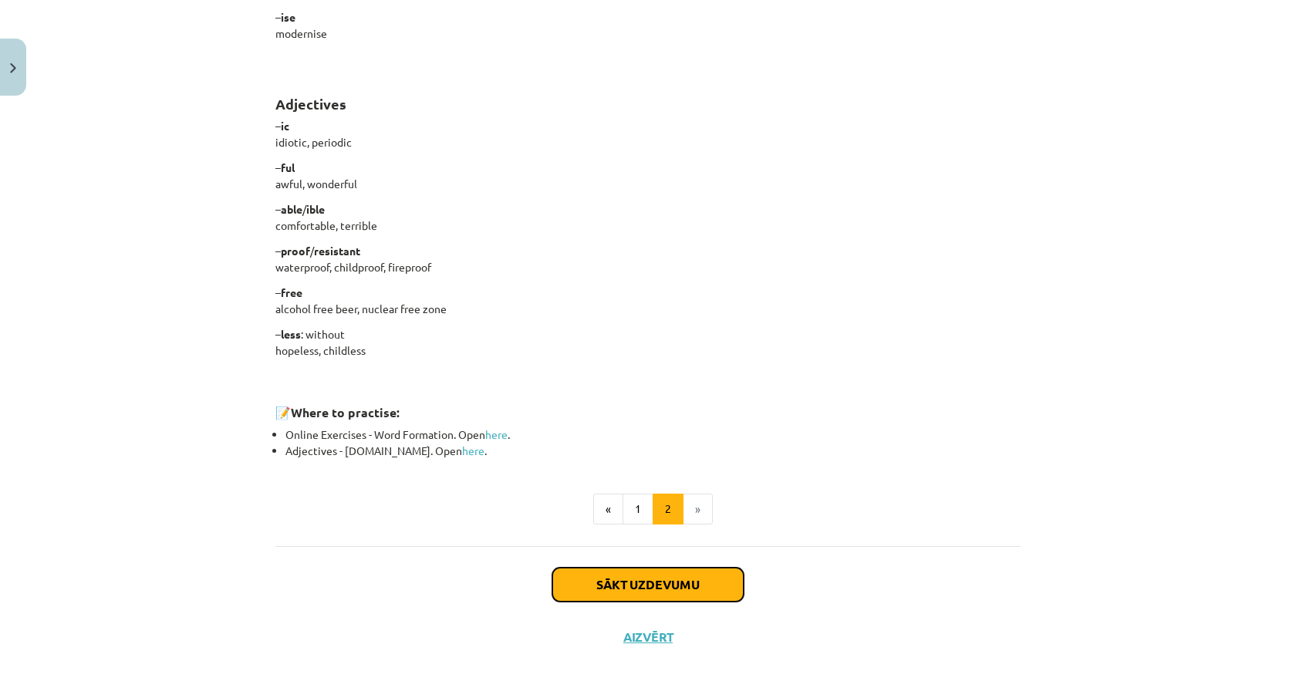
click at [712, 583] on button "Sākt uzdevumu" at bounding box center [647, 585] width 191 height 34
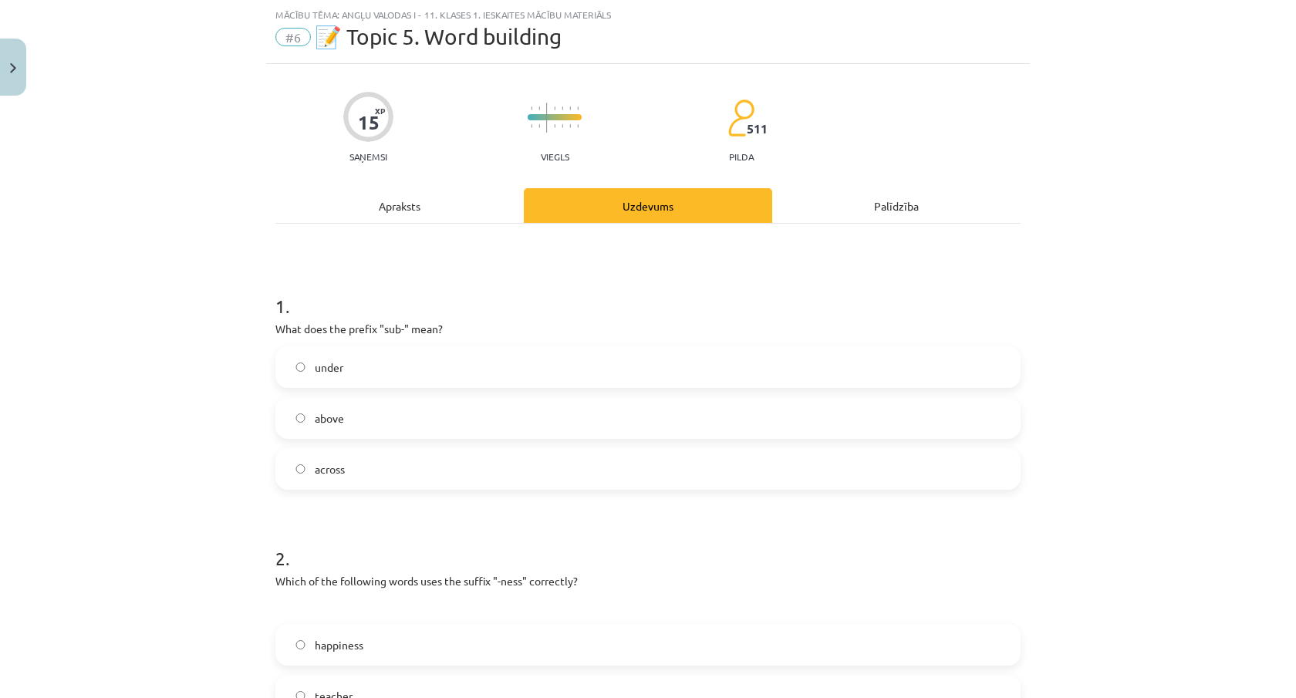
click at [641, 437] on div "under above across" at bounding box center [647, 417] width 745 height 143
click at [647, 418] on label "above" at bounding box center [648, 418] width 742 height 39
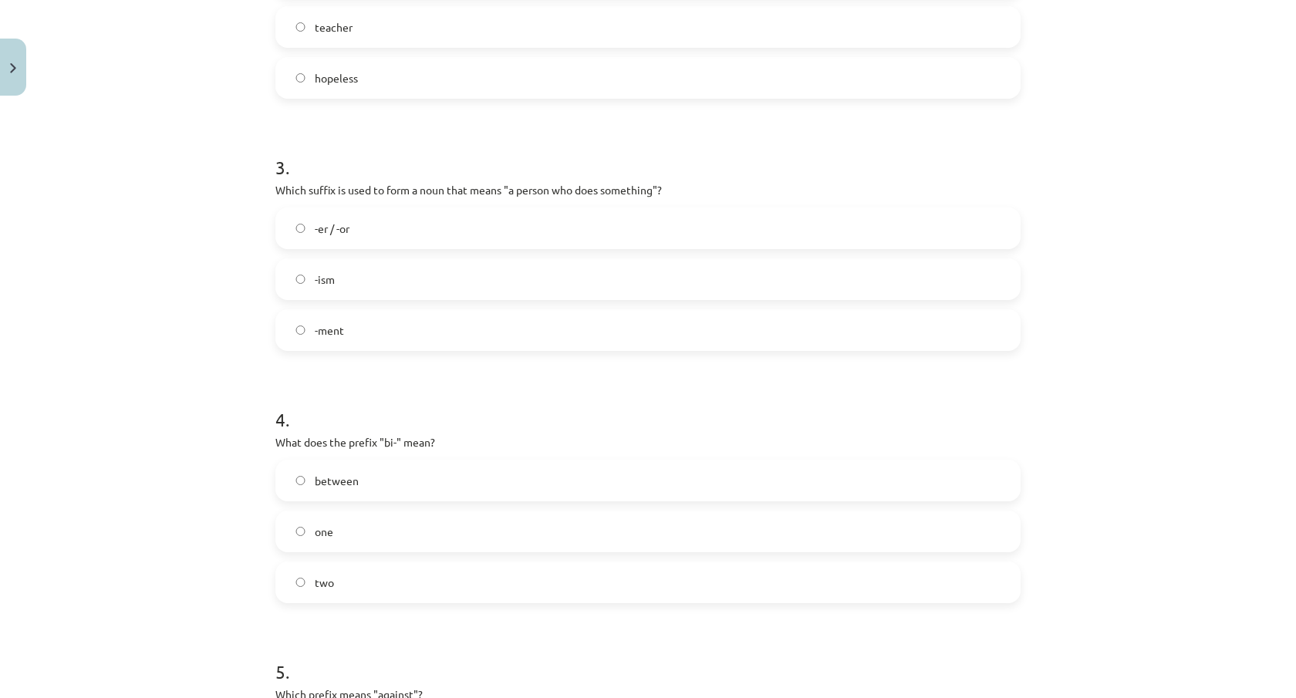
scroll to position [1042, 0]
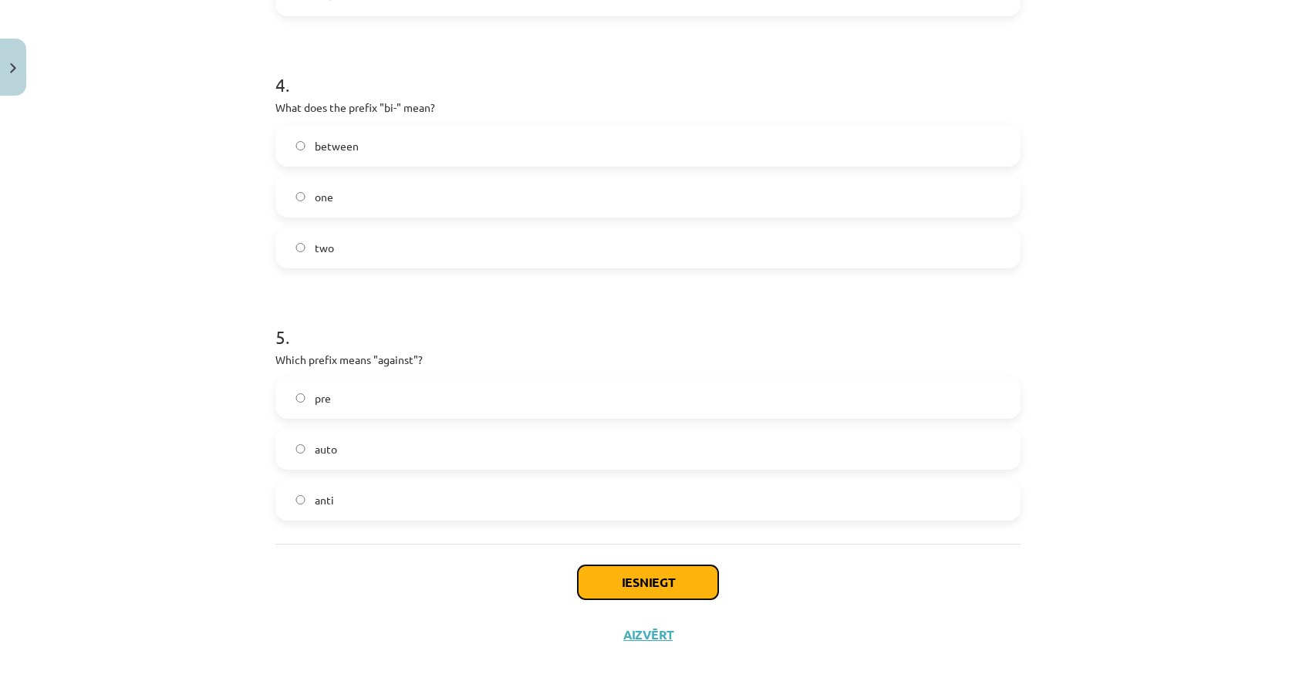
click at [669, 570] on button "Iesniegt" at bounding box center [648, 582] width 140 height 34
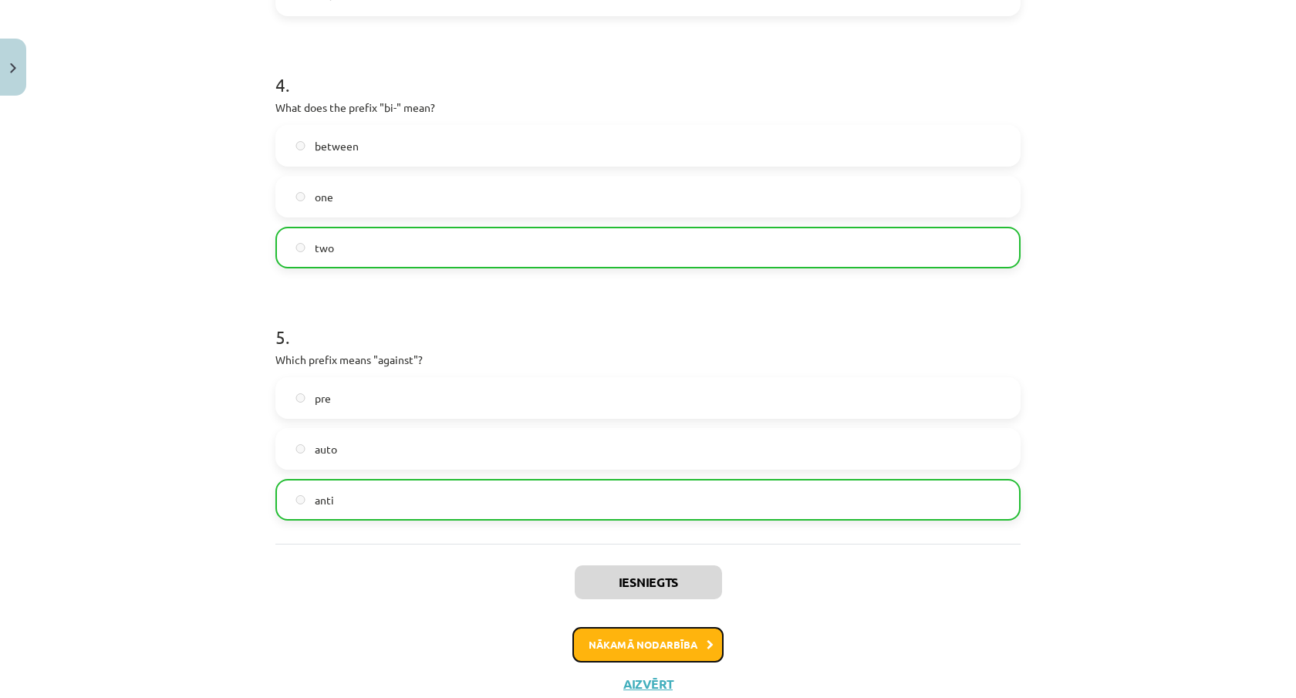
click at [689, 650] on button "Nākamā nodarbība" at bounding box center [647, 644] width 151 height 35
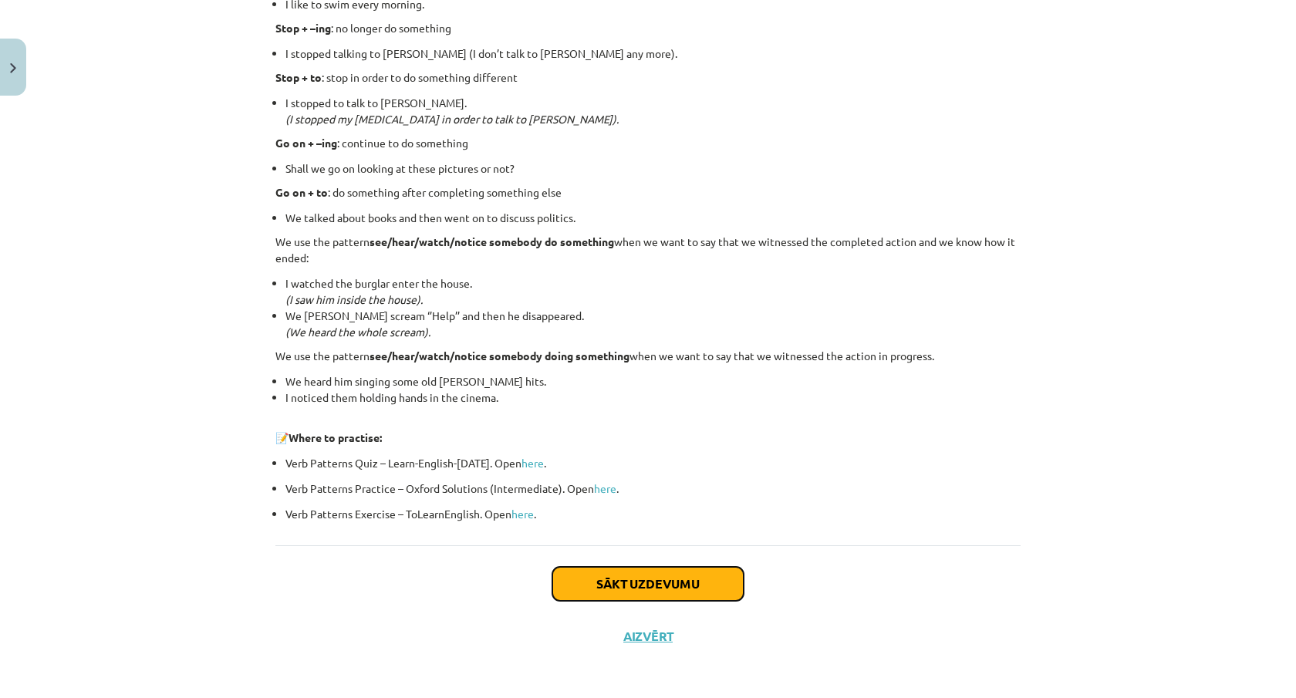
click at [694, 579] on button "Sākt uzdevumu" at bounding box center [647, 584] width 191 height 34
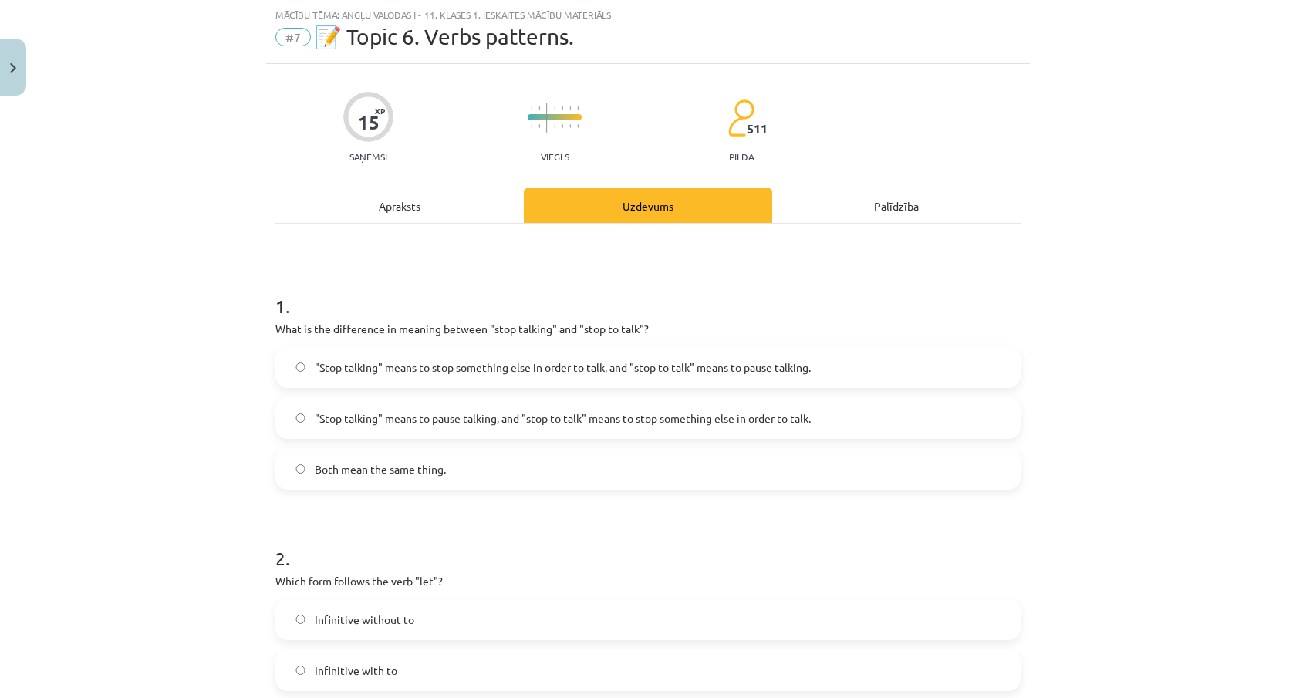
click at [710, 450] on label "Both mean the same thing." at bounding box center [648, 469] width 742 height 39
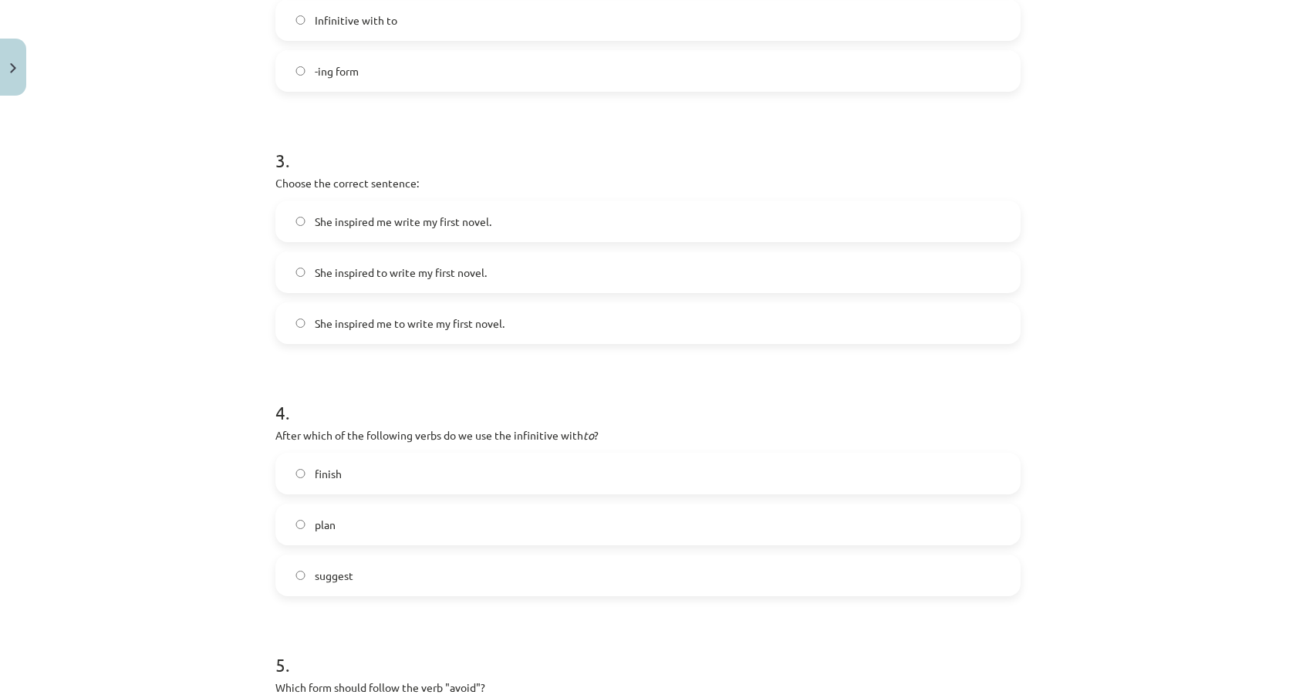
scroll to position [1016, 0]
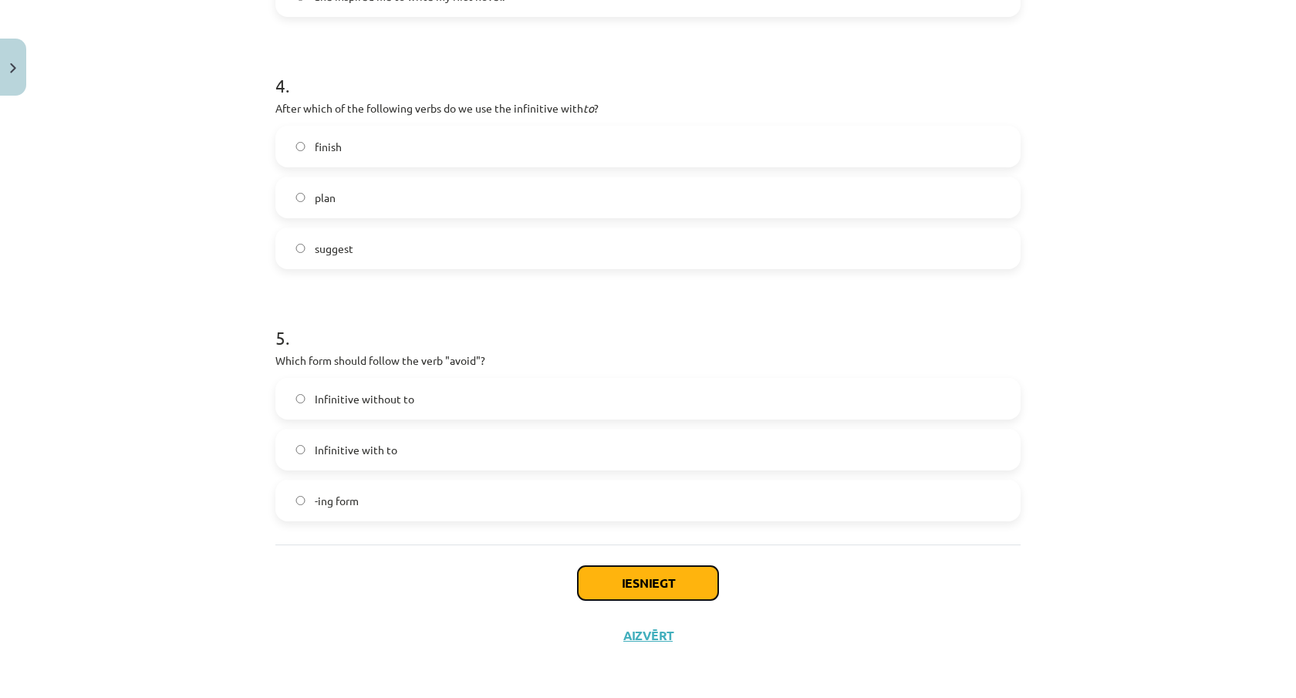
click at [692, 582] on button "Iesniegt" at bounding box center [648, 583] width 140 height 34
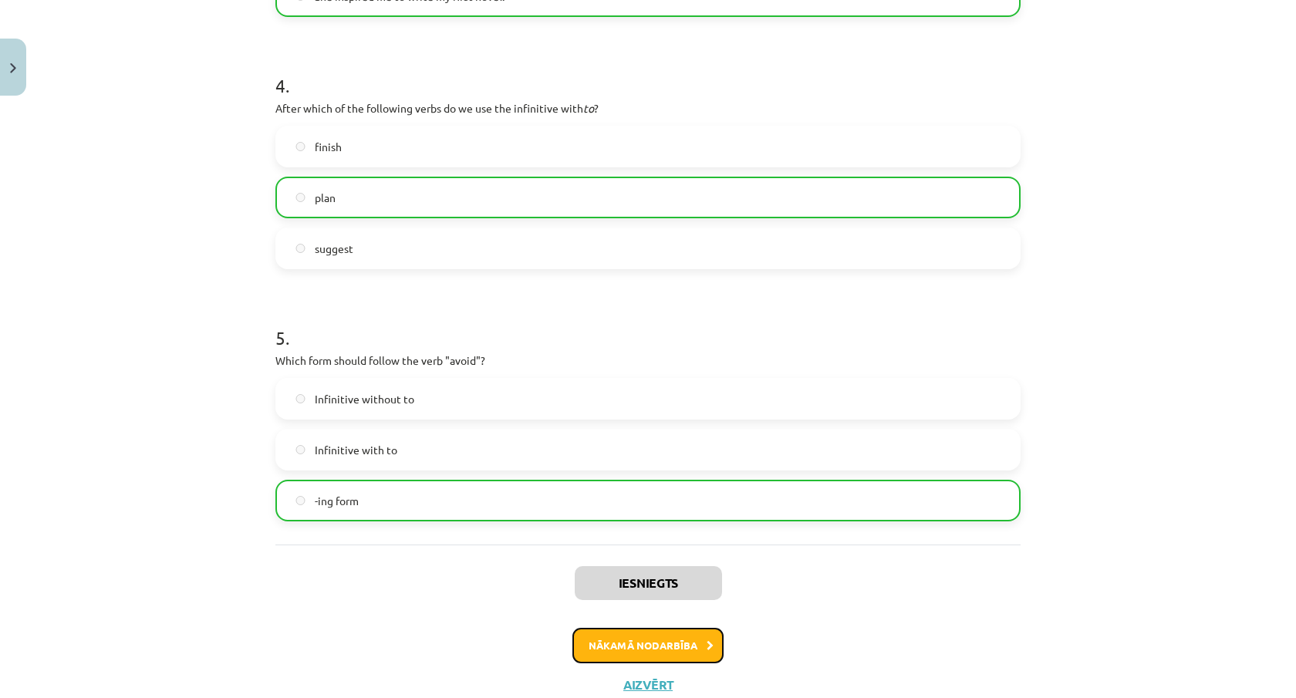
click at [670, 640] on button "Nākamā nodarbība" at bounding box center [647, 645] width 151 height 35
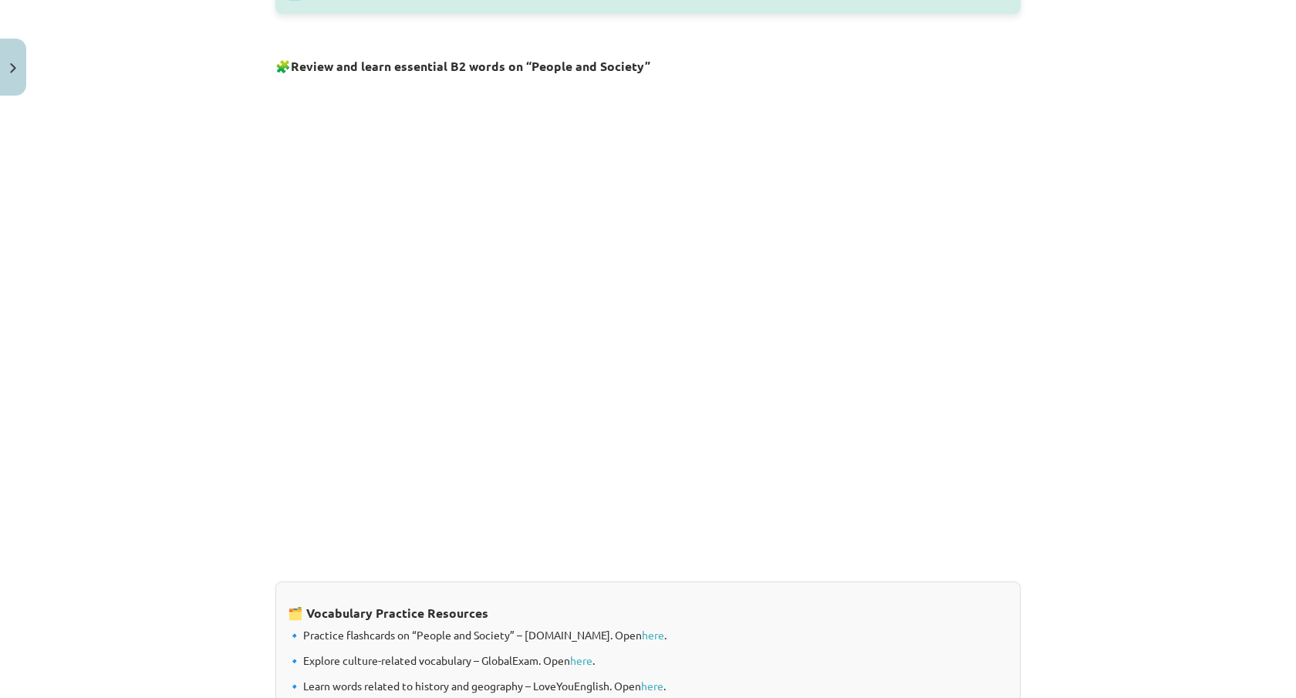
scroll to position [1120, 0]
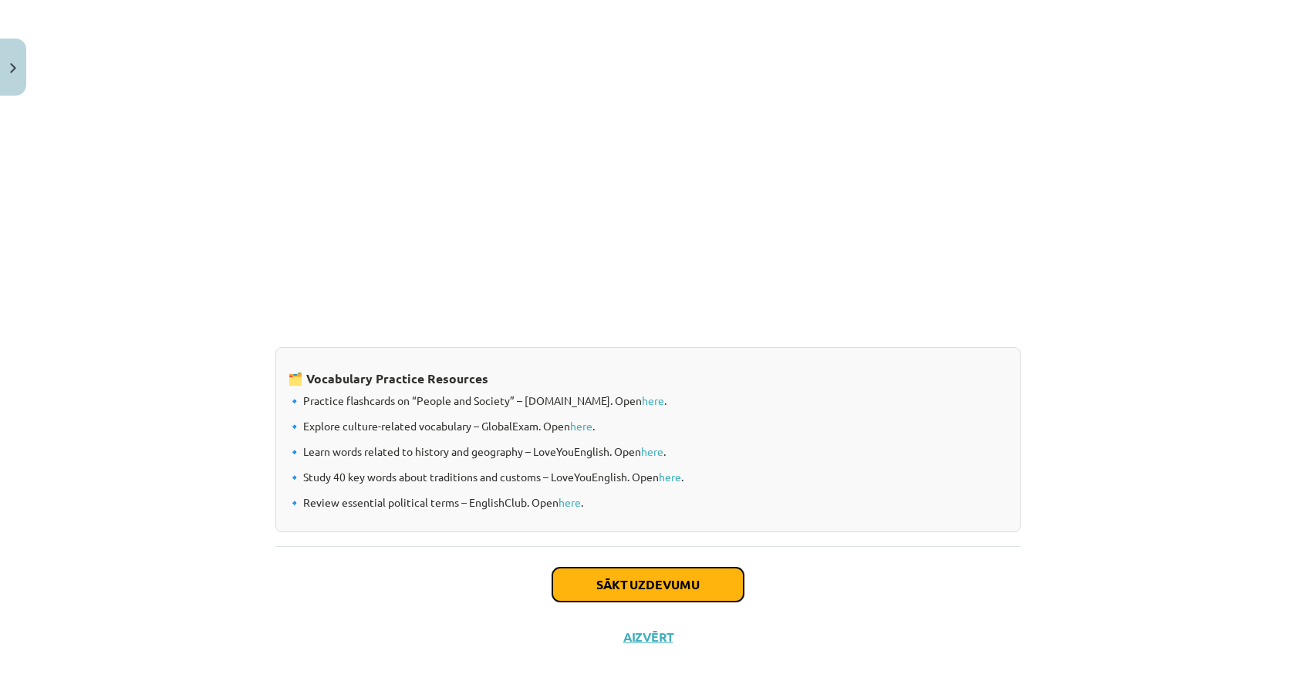
click at [681, 583] on button "Sākt uzdevumu" at bounding box center [647, 585] width 191 height 34
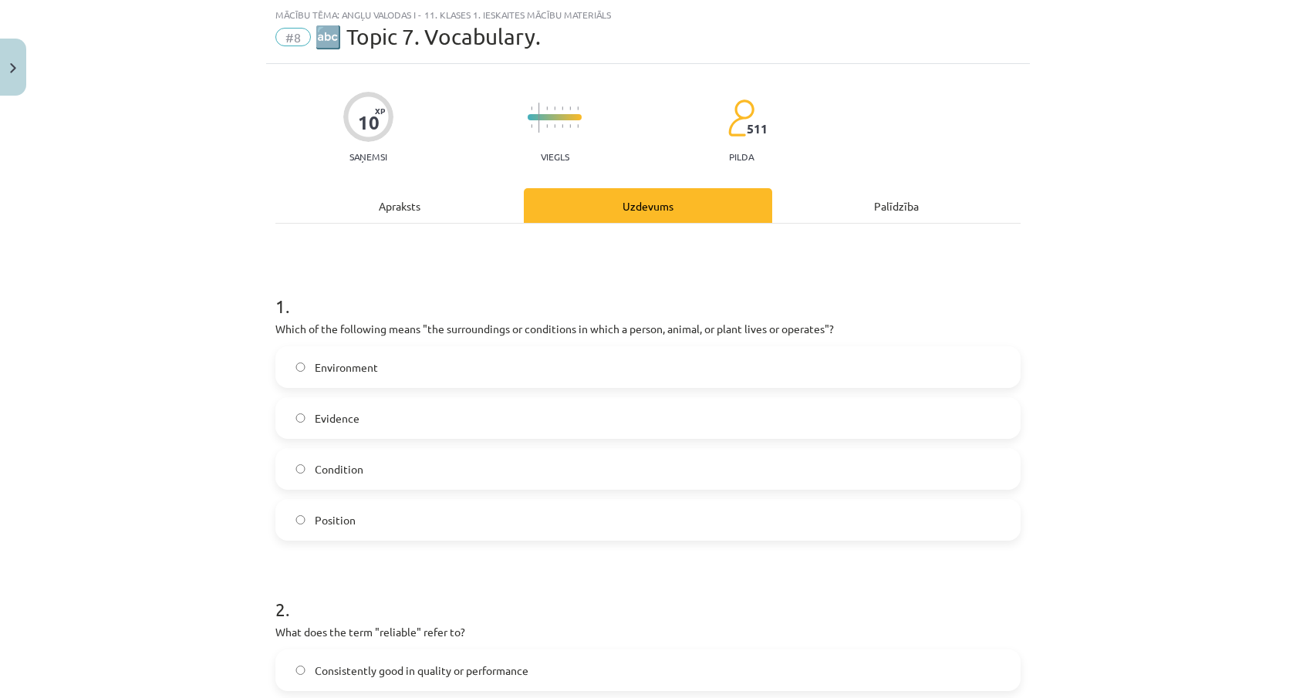
click at [701, 479] on label "Condition" at bounding box center [648, 469] width 742 height 39
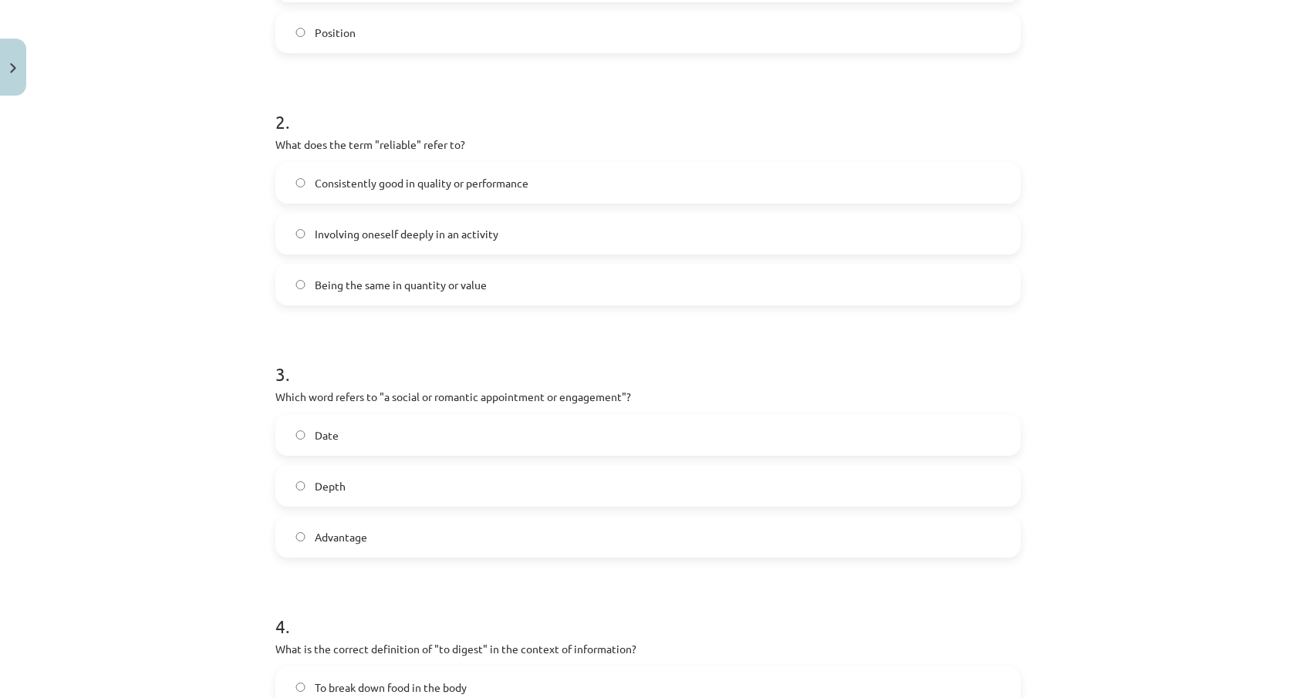
scroll to position [1067, 0]
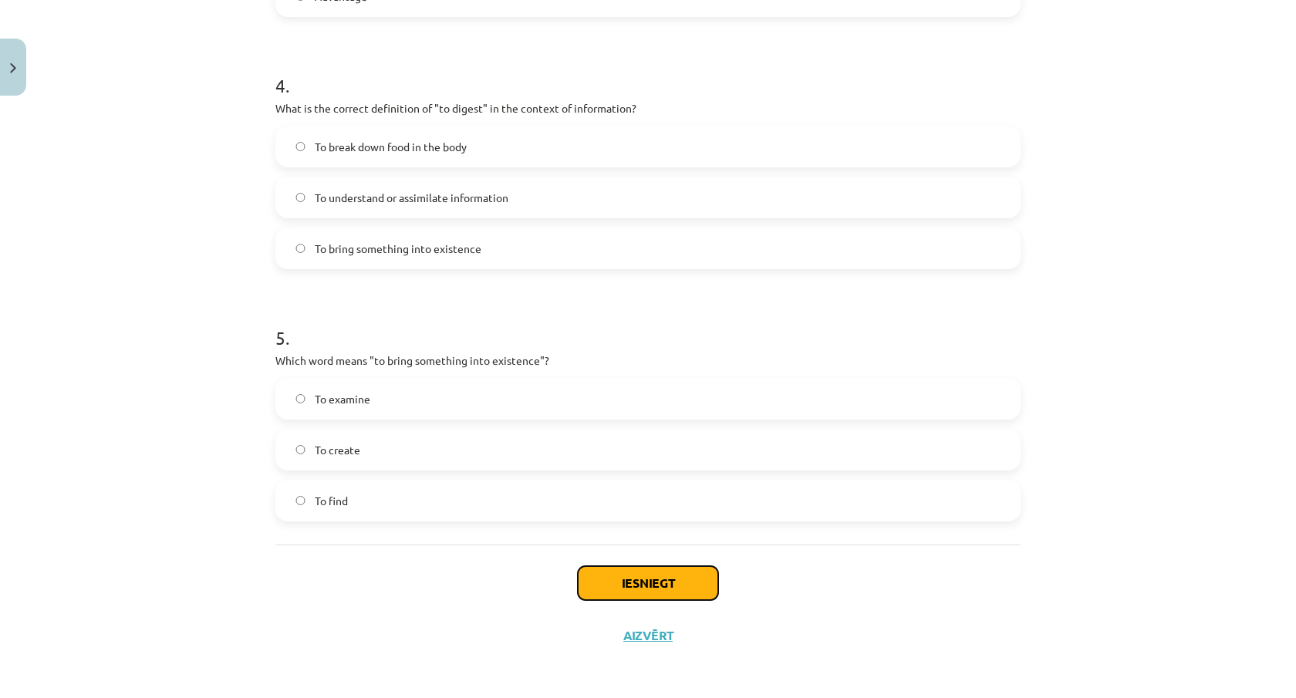
click at [701, 579] on button "Iesniegt" at bounding box center [648, 583] width 140 height 34
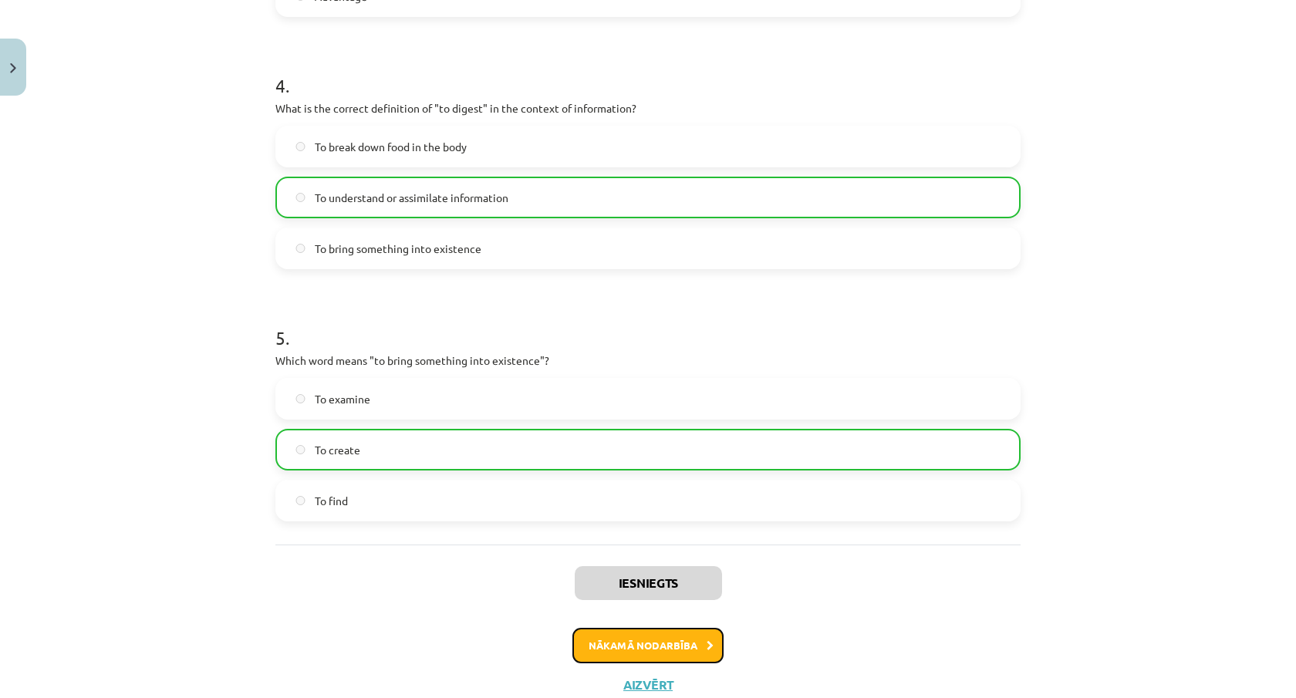
click at [684, 637] on button "Nākamā nodarbība" at bounding box center [647, 645] width 151 height 35
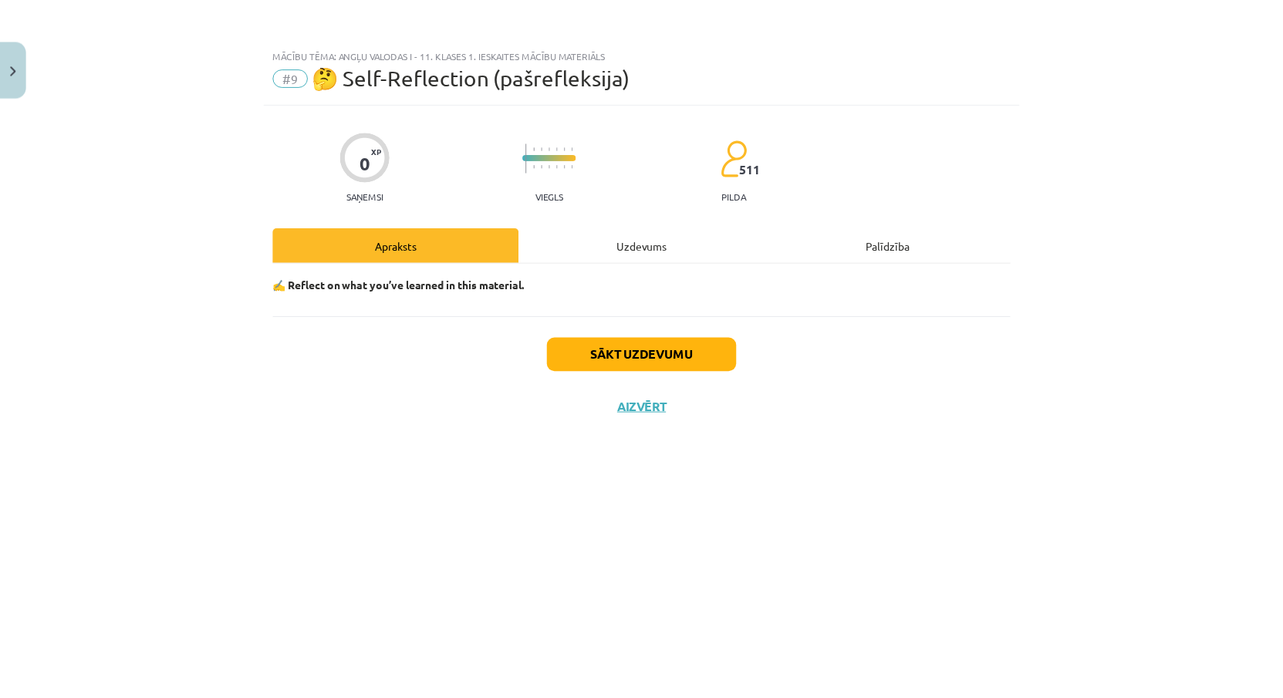
scroll to position [0, 0]
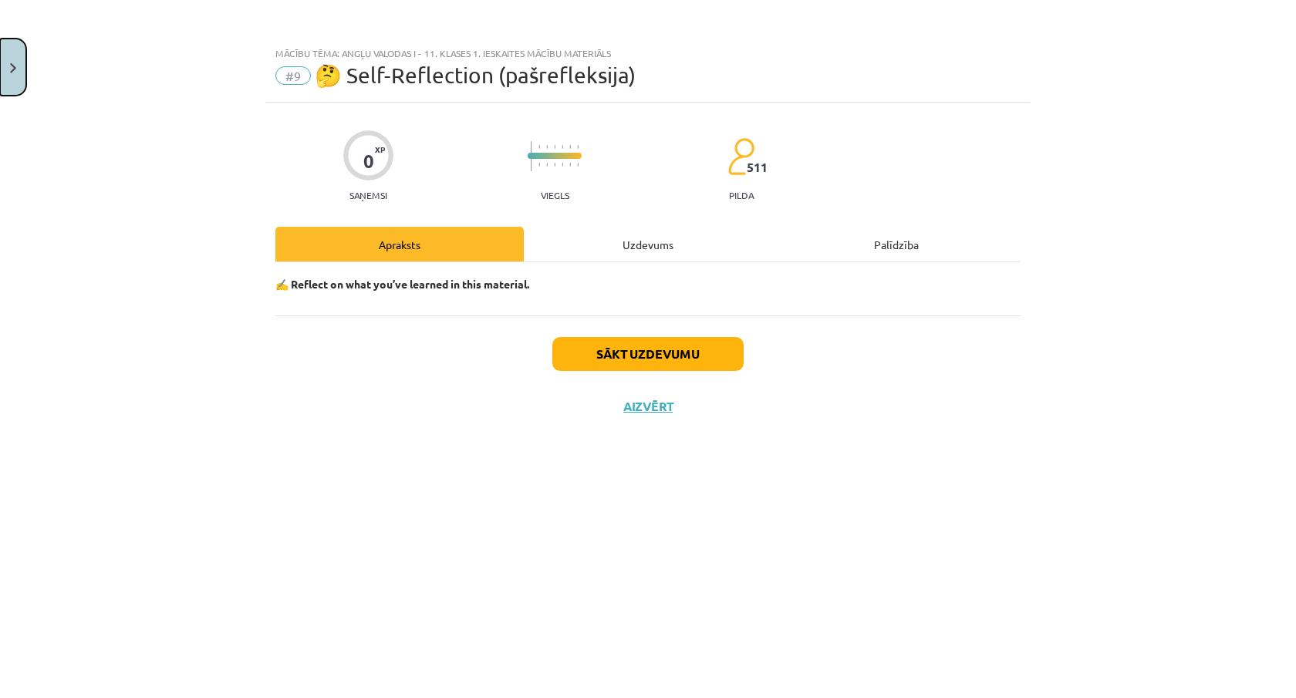
click at [18, 69] on button "Close" at bounding box center [13, 67] width 26 height 57
